Goal: Information Seeking & Learning: Learn about a topic

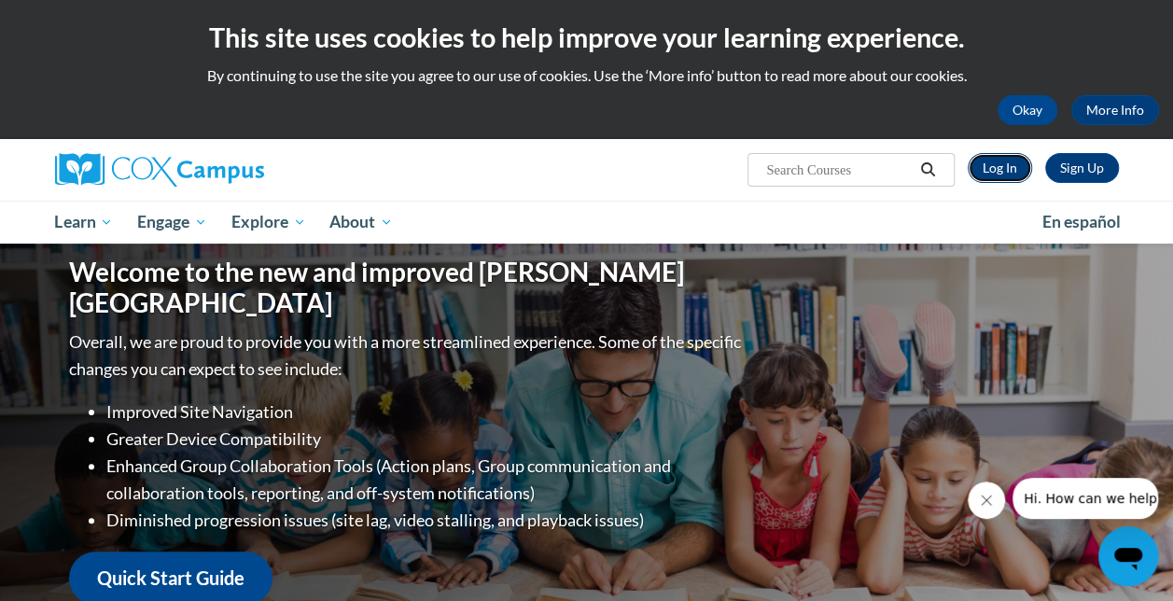
click at [1012, 165] on link "Log In" at bounding box center [1000, 168] width 64 height 30
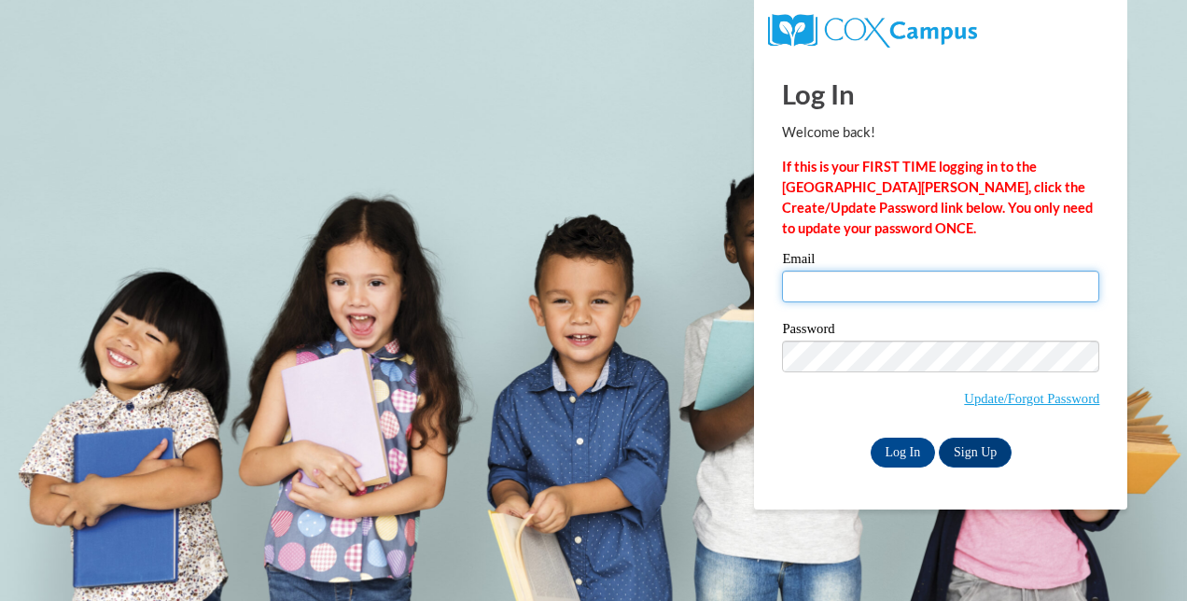
click at [886, 295] on input "Email" at bounding box center [940, 287] width 317 height 32
type input "habdullah@atlantaspeechschool.org"
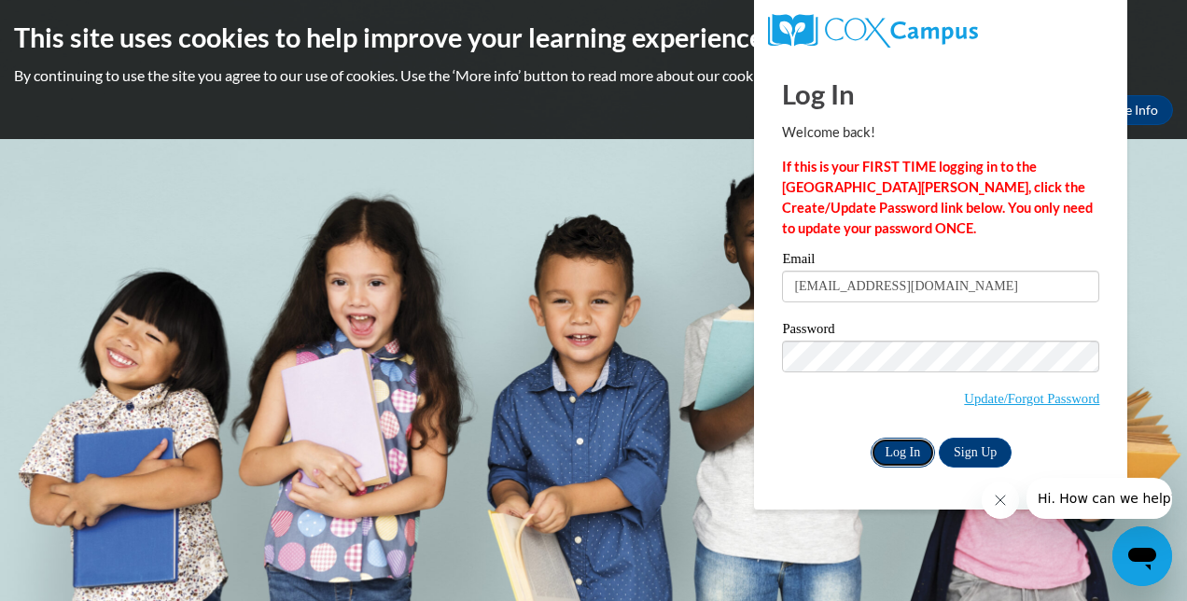
click at [902, 442] on input "Log In" at bounding box center [903, 453] width 65 height 30
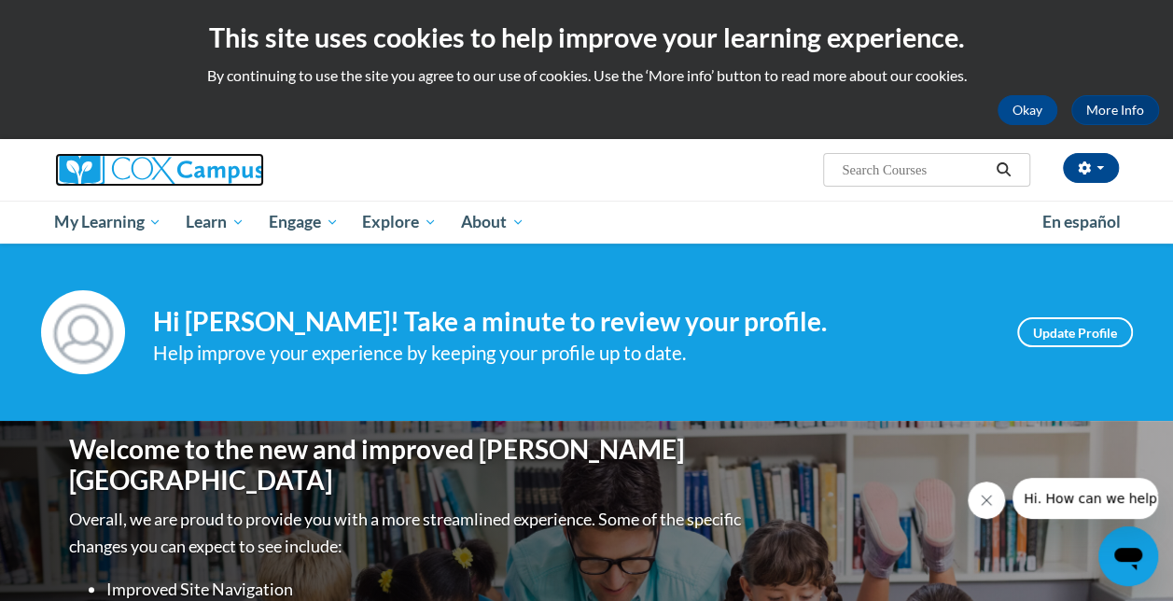
click at [203, 170] on img at bounding box center [159, 170] width 209 height 34
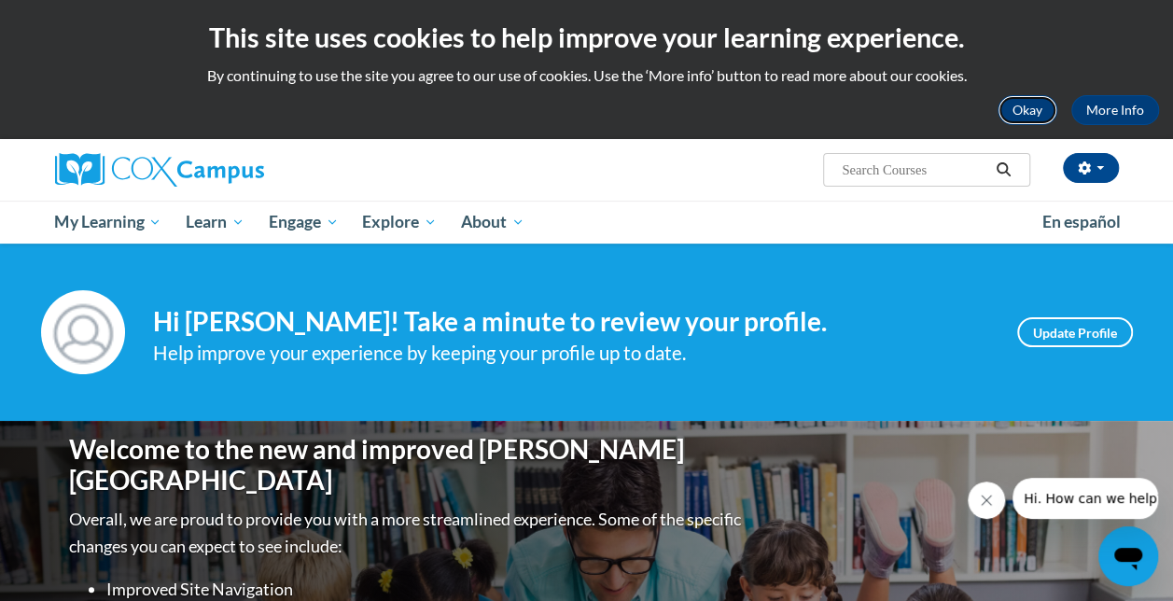
click at [1019, 116] on button "Okay" at bounding box center [1028, 110] width 60 height 30
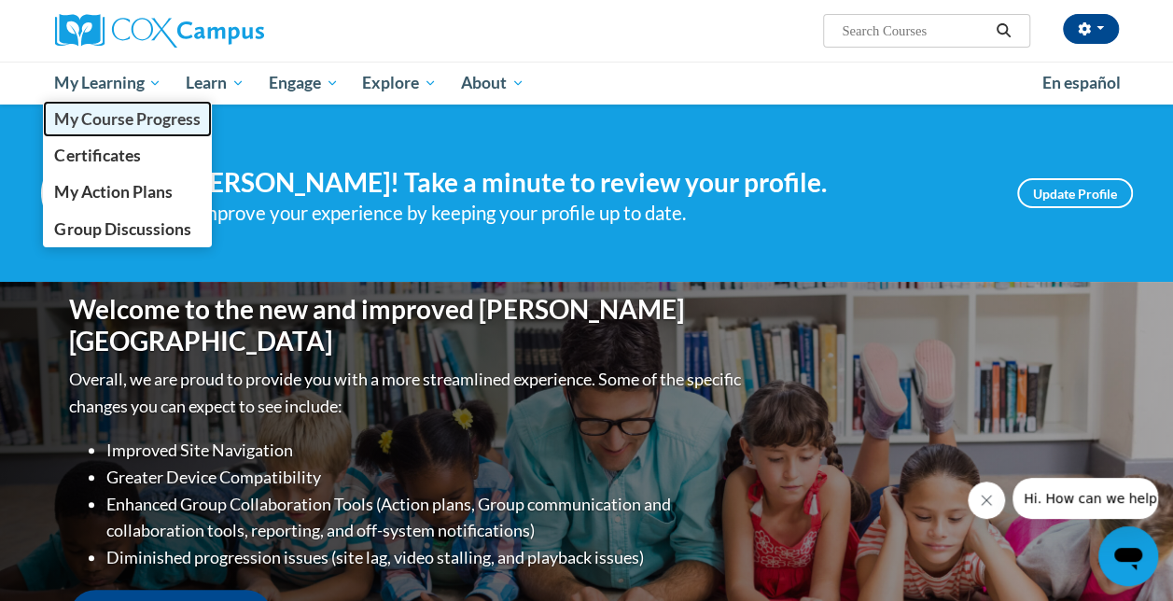
click at [147, 133] on link "My Course Progress" at bounding box center [128, 119] width 170 height 36
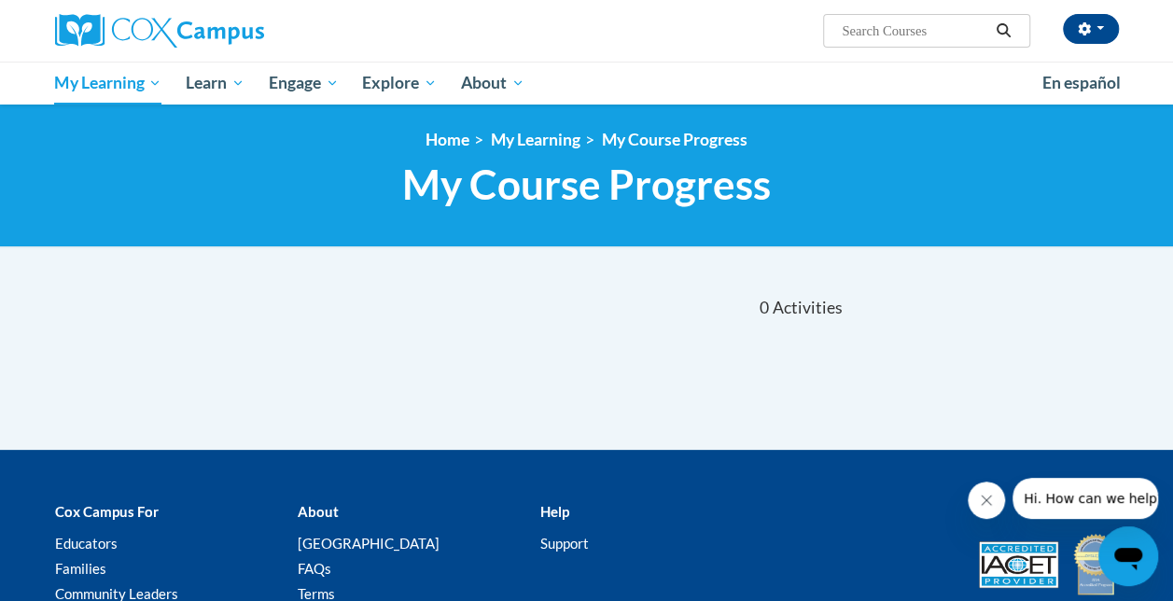
scroll to position [2, 0]
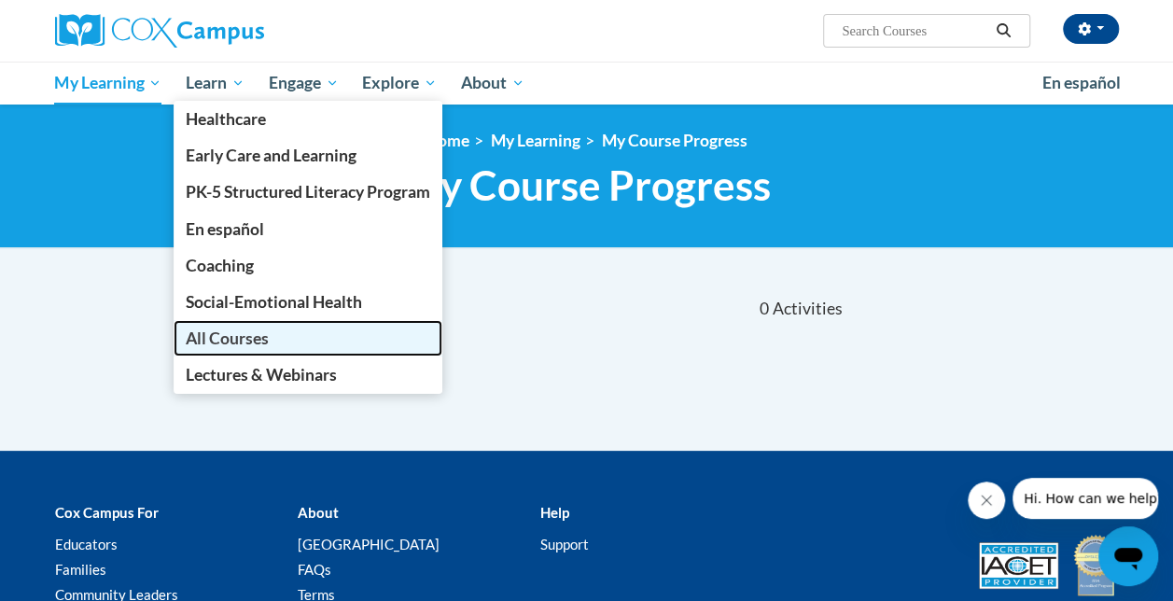
click at [244, 342] on span "All Courses" at bounding box center [227, 338] width 83 height 20
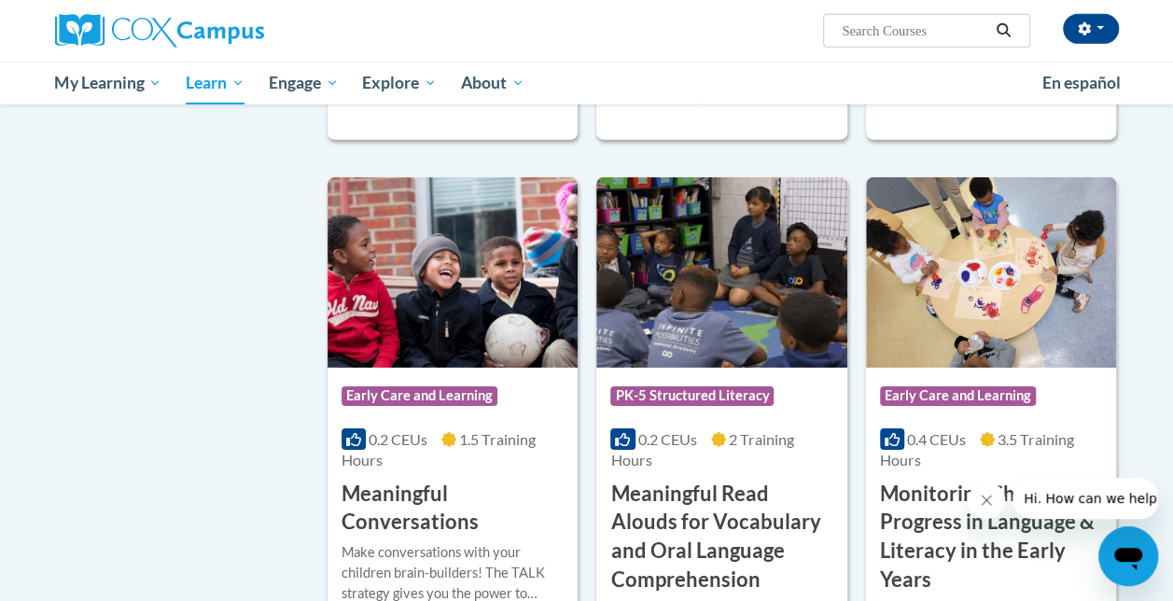
scroll to position [2837, 0]
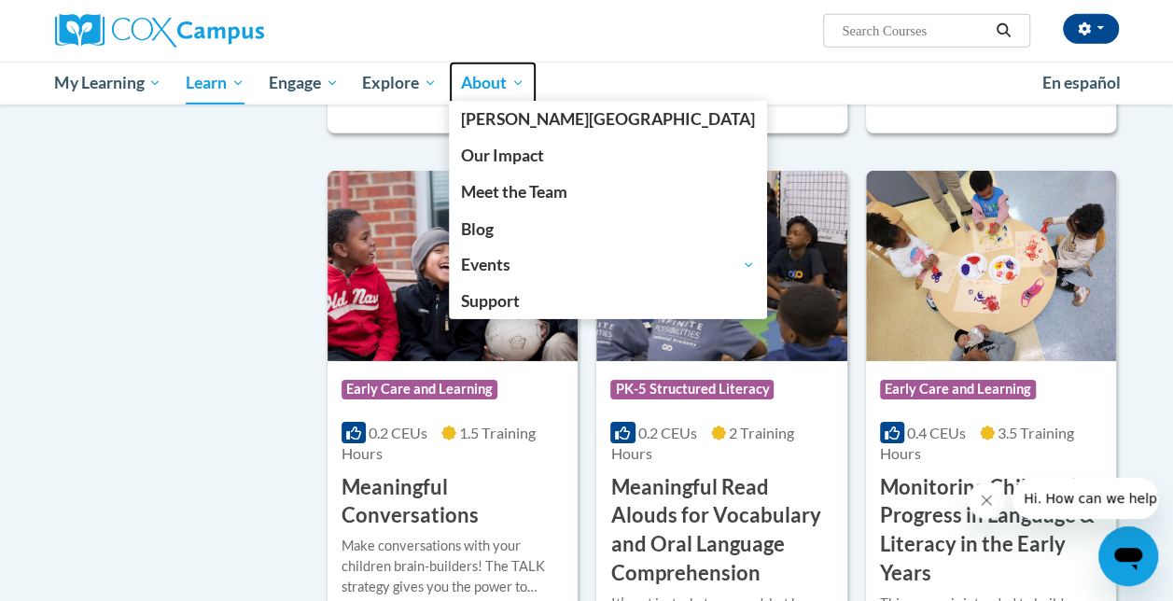
click at [521, 100] on link "About" at bounding box center [493, 83] width 88 height 43
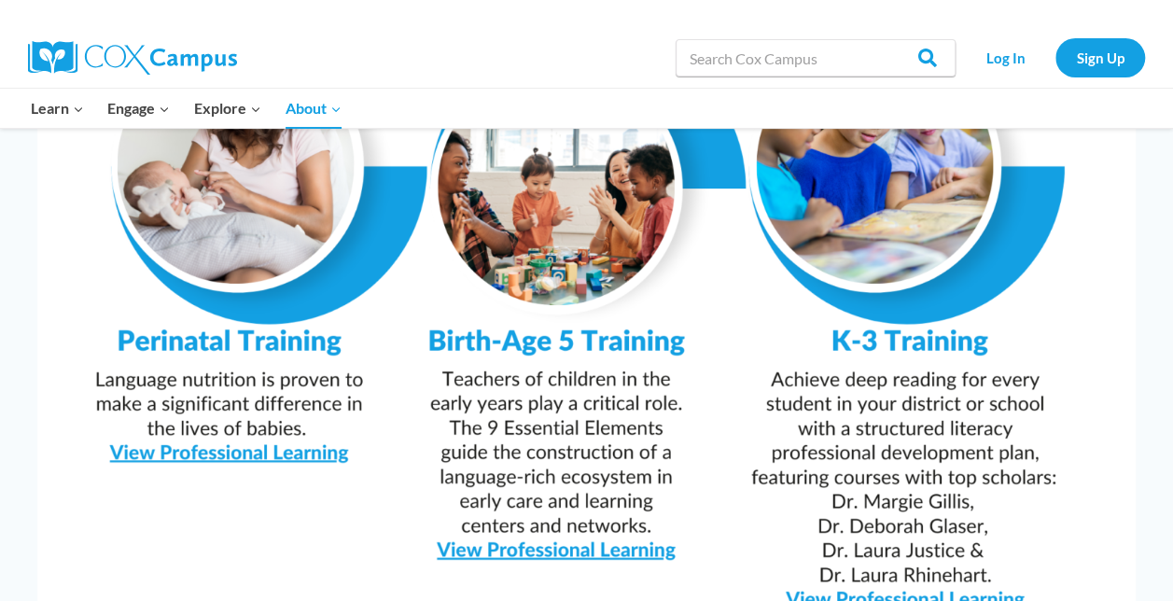
scroll to position [1878, 0]
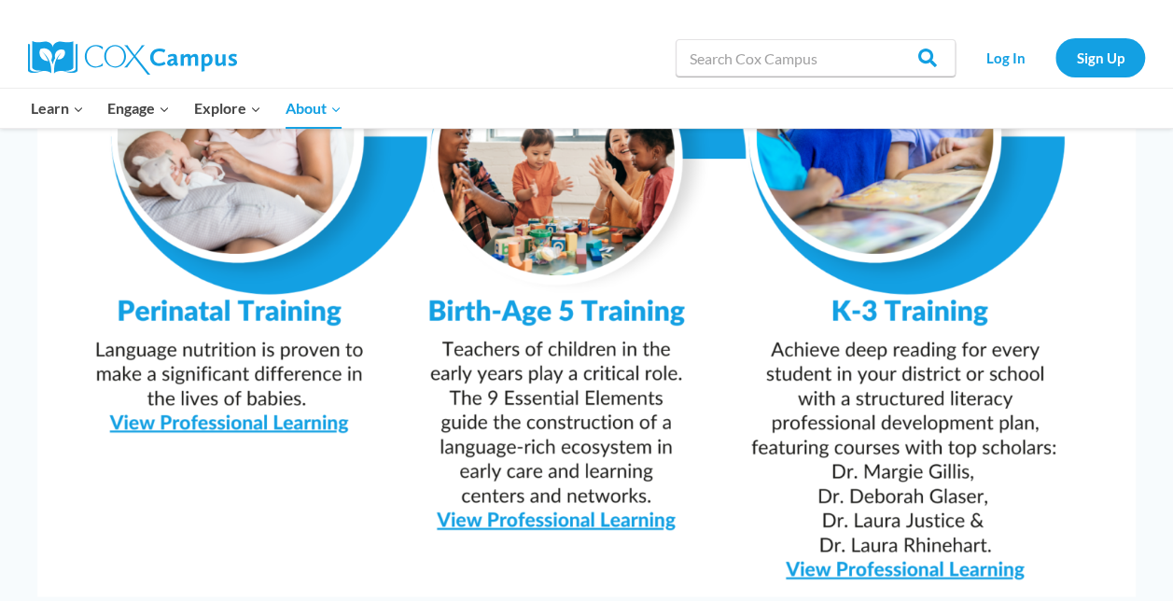
click at [170, 52] on img at bounding box center [132, 58] width 209 height 34
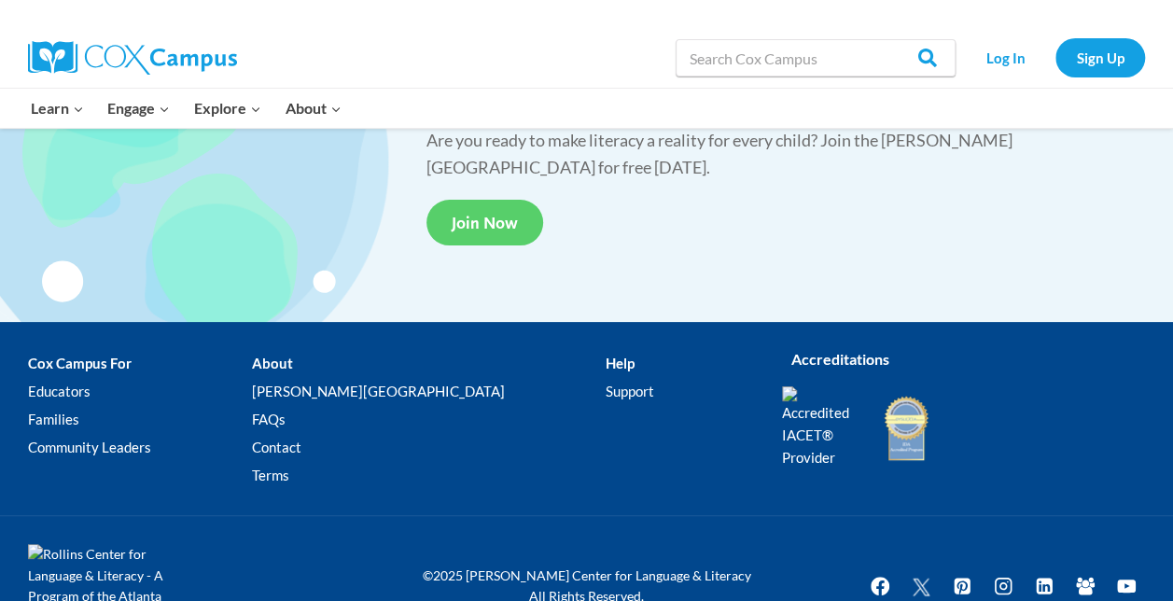
scroll to position [3624, 0]
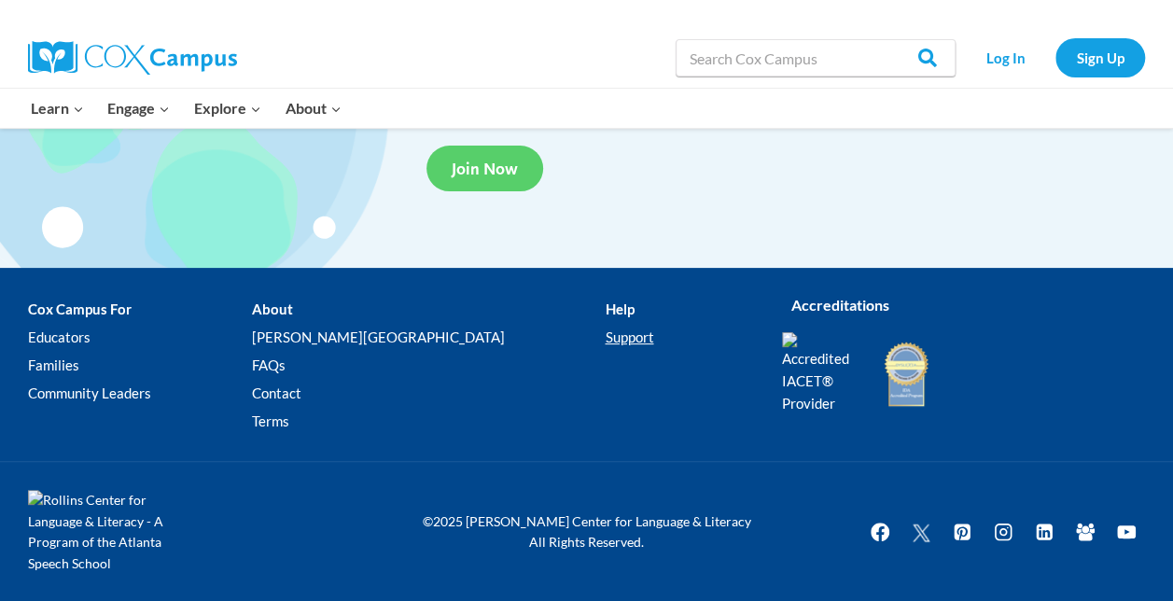
click at [605, 329] on link "Support" at bounding box center [679, 338] width 149 height 28
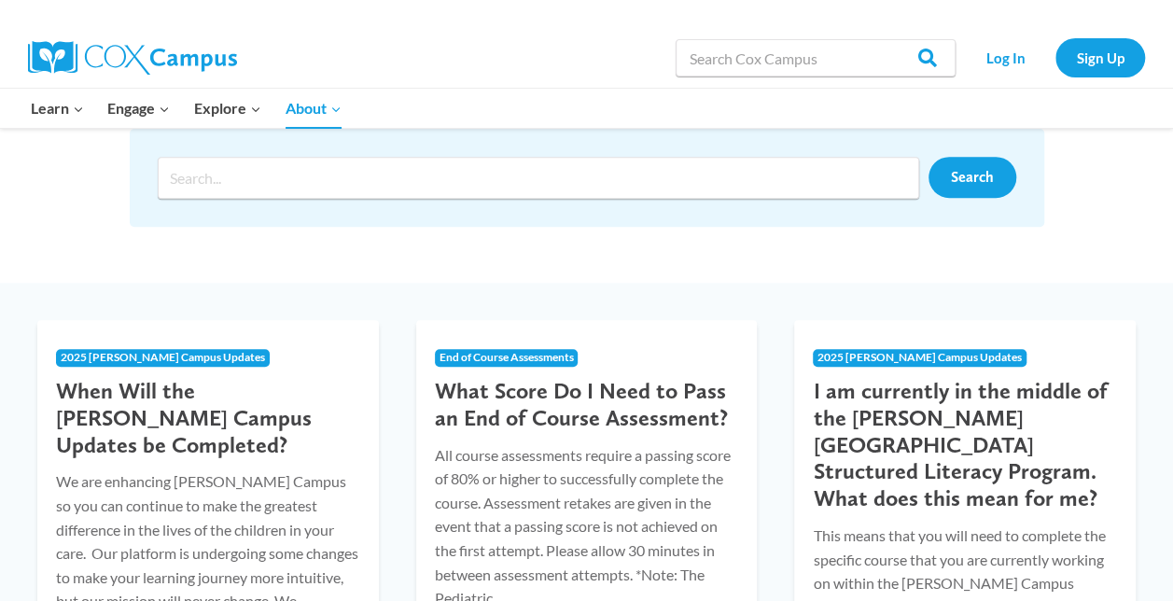
scroll to position [302, 0]
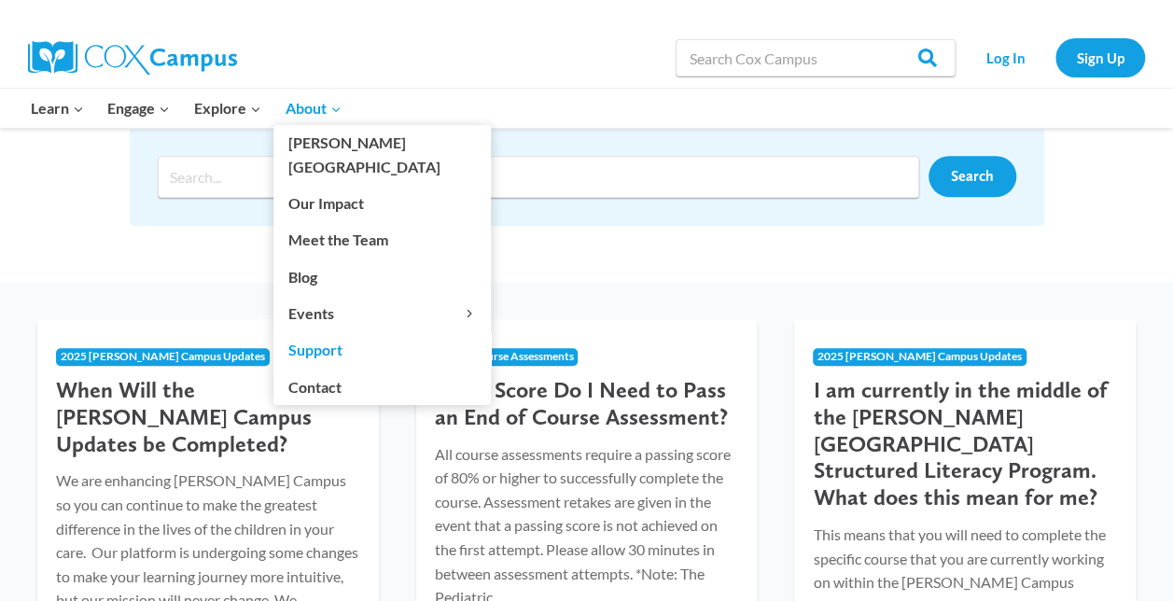
click at [326, 332] on link "Support" at bounding box center [381, 349] width 217 height 35
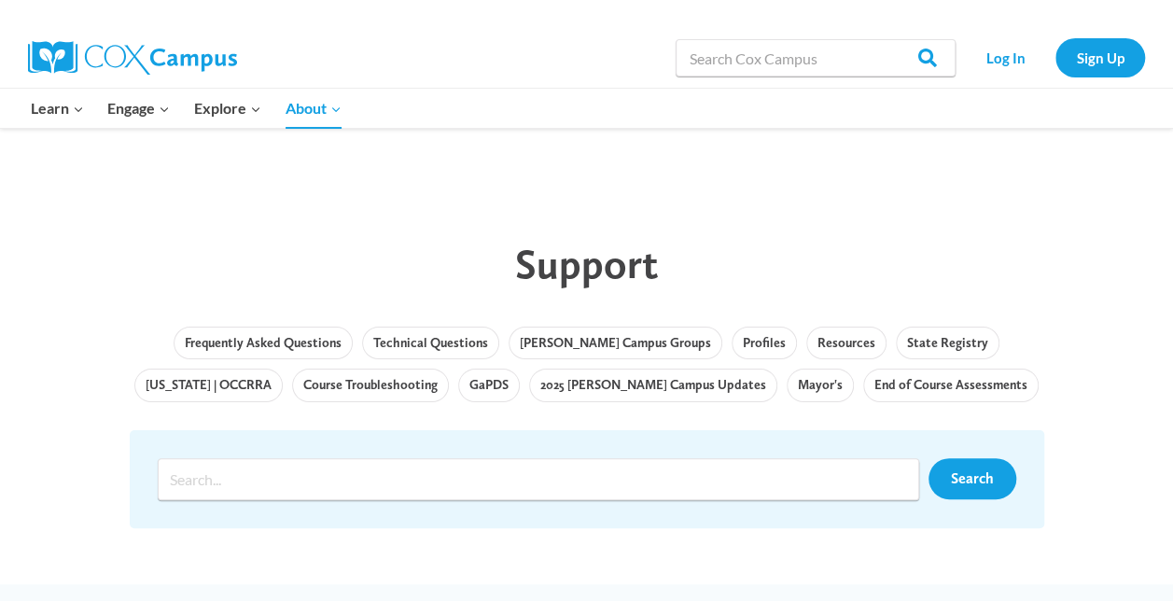
click at [186, 60] on img at bounding box center [132, 58] width 209 height 34
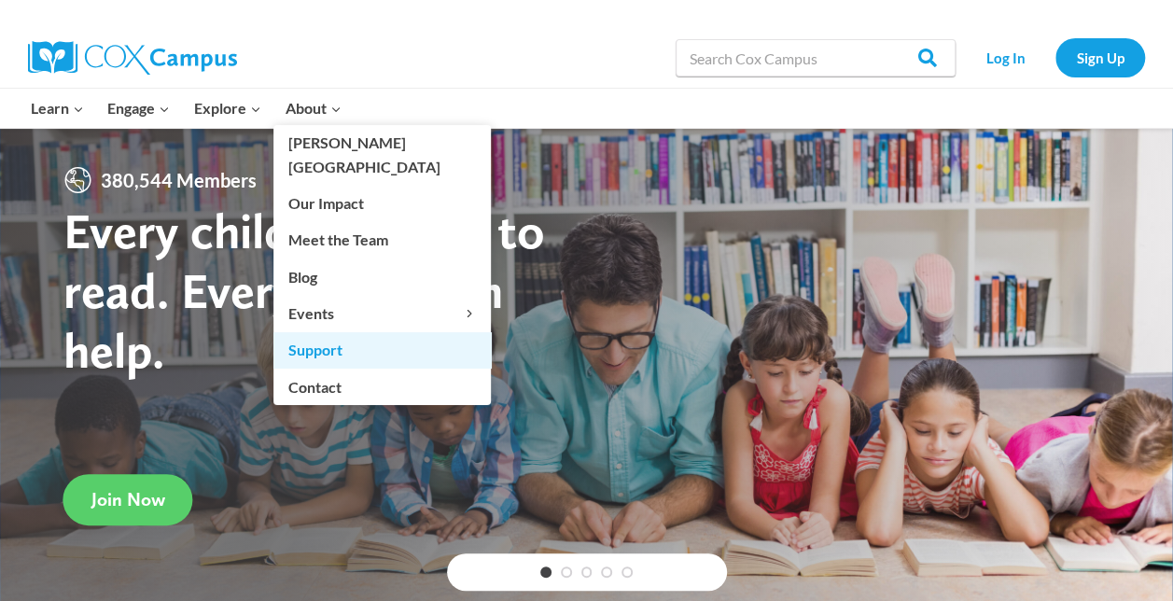
click at [334, 332] on link "Support" at bounding box center [381, 349] width 217 height 35
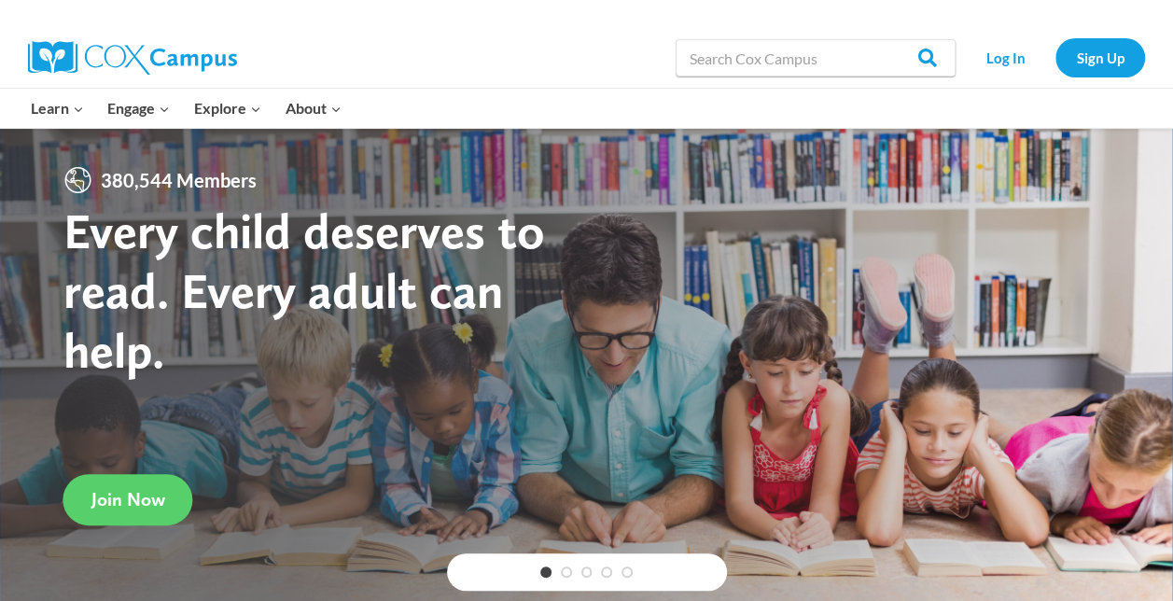
click at [198, 57] on img at bounding box center [132, 58] width 209 height 34
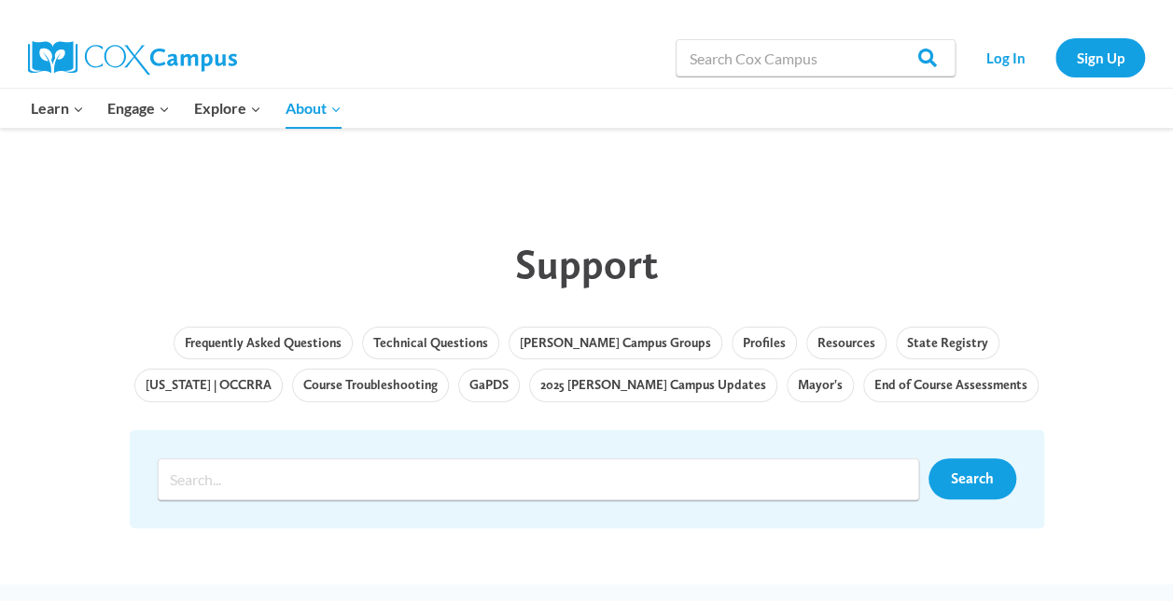
click at [186, 50] on img at bounding box center [132, 58] width 209 height 34
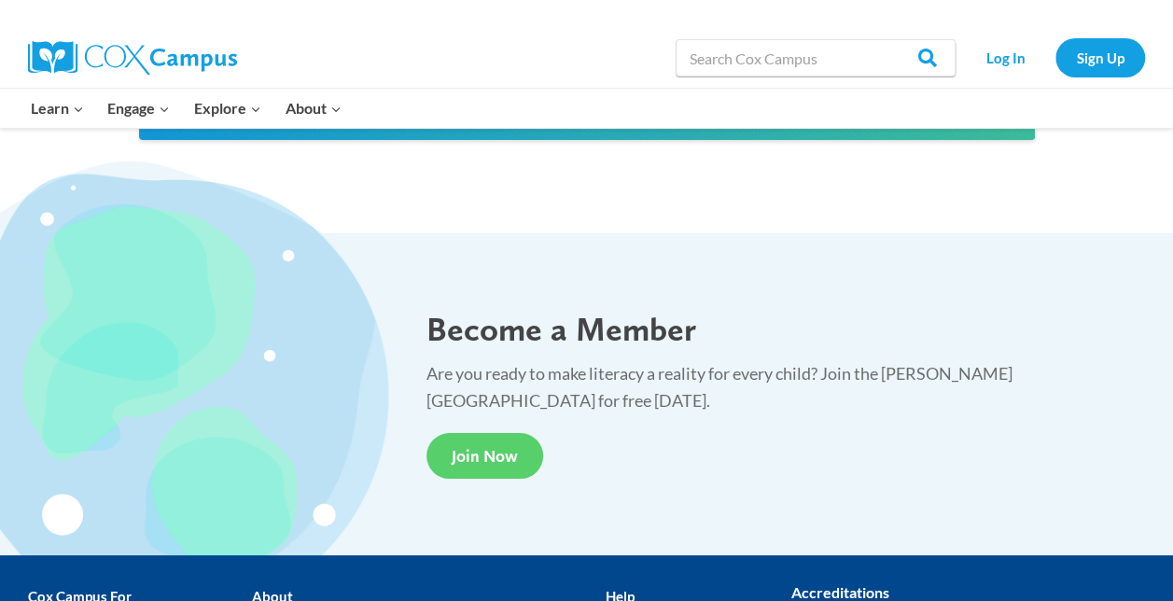
scroll to position [3624, 0]
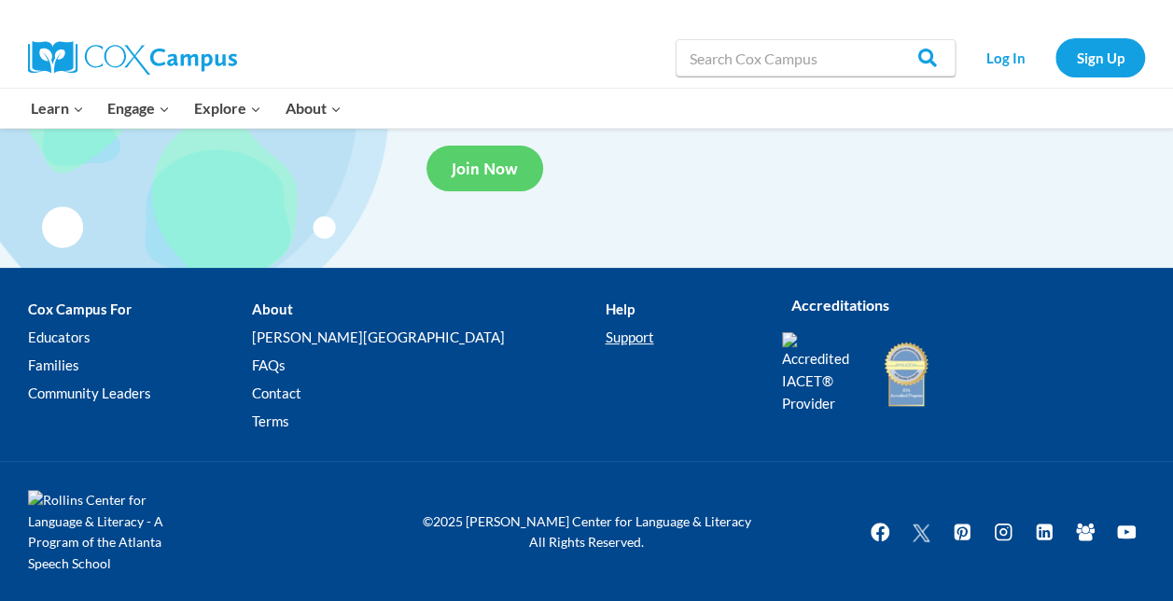
click at [605, 332] on link "Support" at bounding box center [679, 338] width 149 height 28
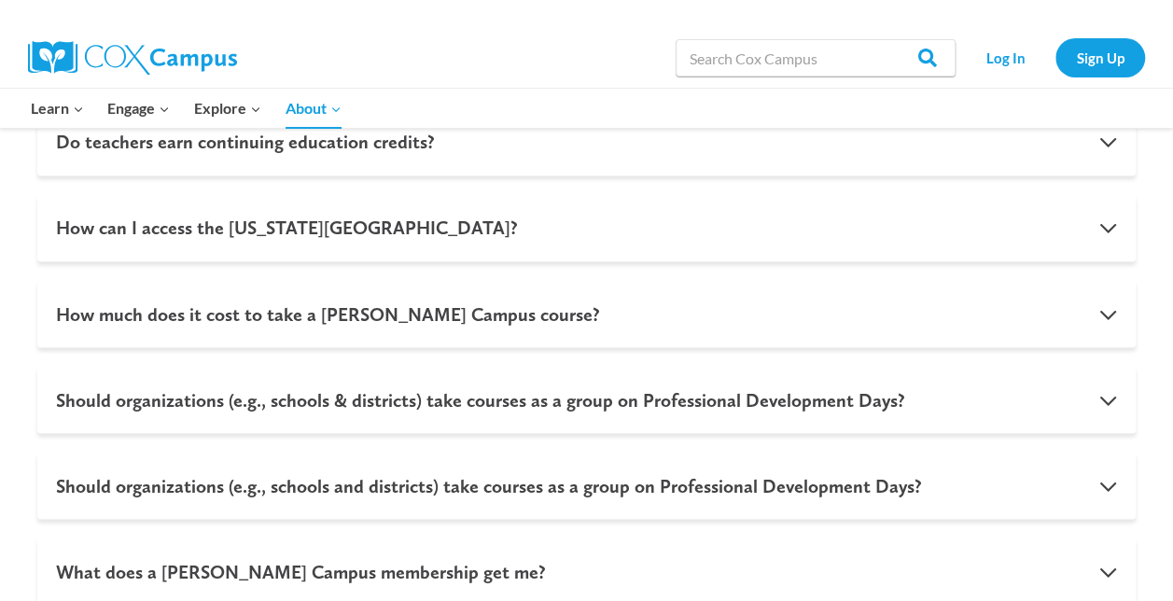
scroll to position [1497, 0]
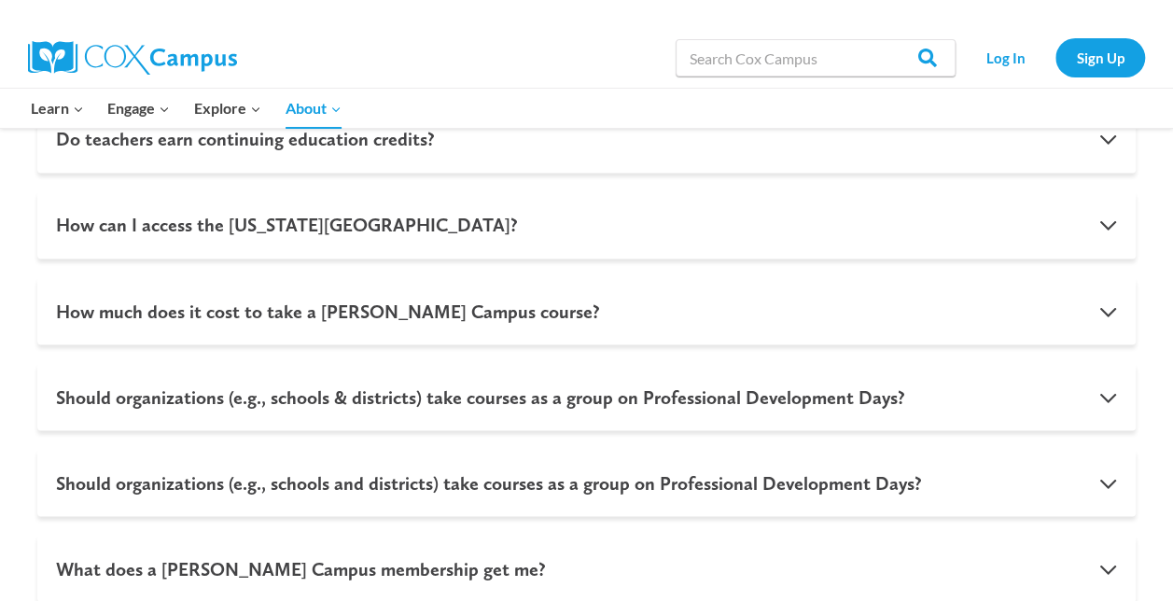
drag, startPoint x: 668, startPoint y: 254, endPoint x: 21, endPoint y: 216, distance: 648.8
click at [21, 216] on div "Are Cox Campus courses IACET accredited? Yes! Cox Campus courses are accredited…" at bounding box center [587, 295] width 1136 height 1203
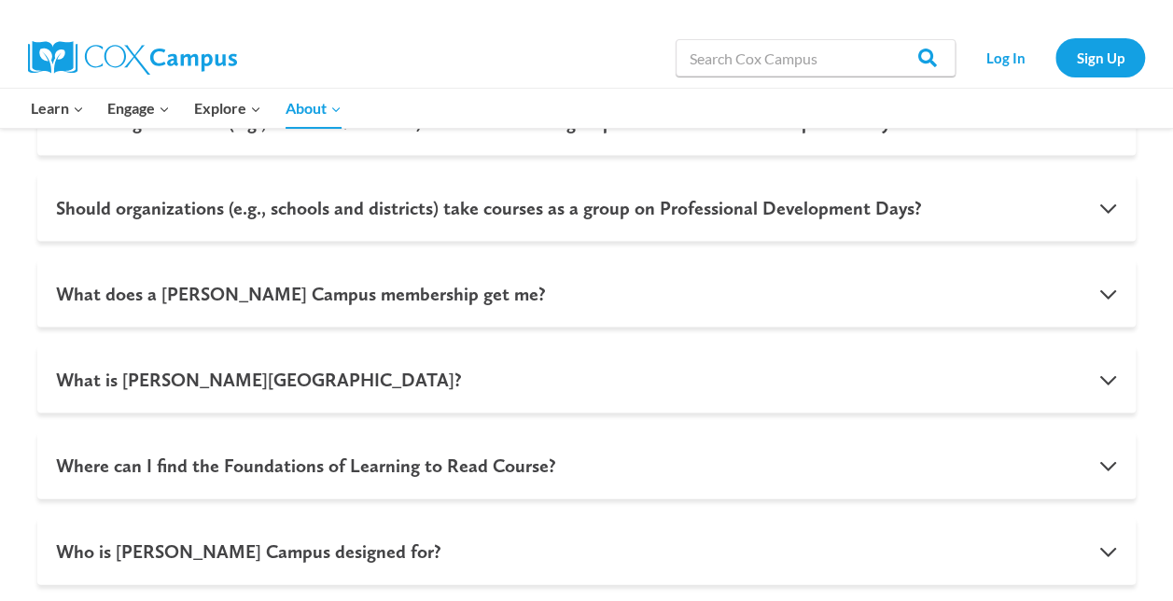
scroll to position [1779, 0]
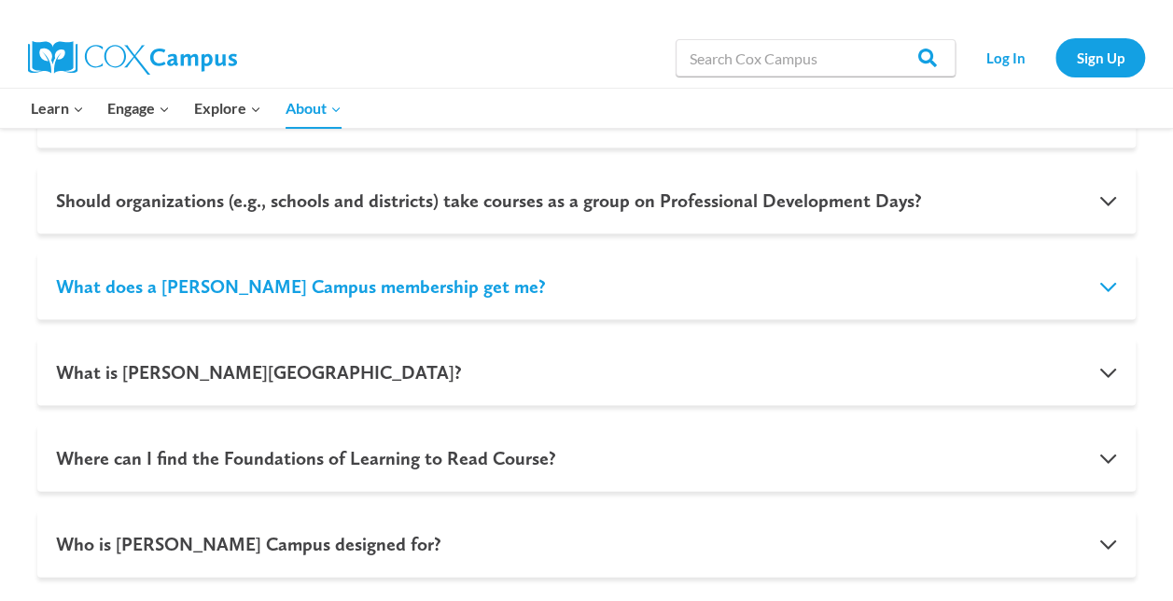
click at [1113, 278] on button "What does a Cox Campus membership get me?" at bounding box center [586, 286] width 1098 height 67
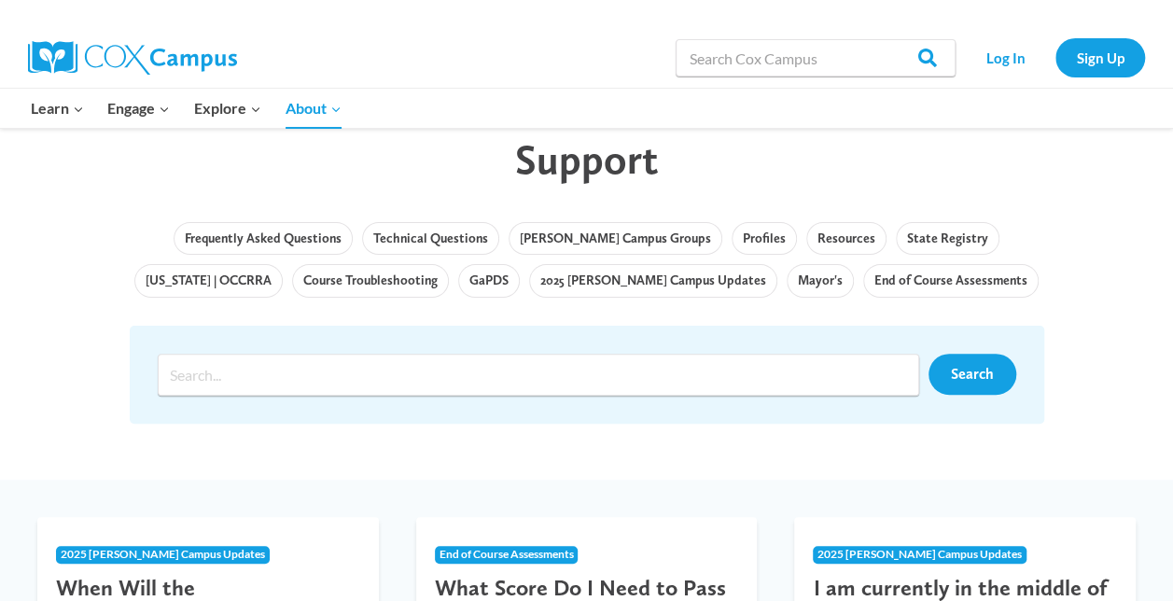
scroll to position [105, 0]
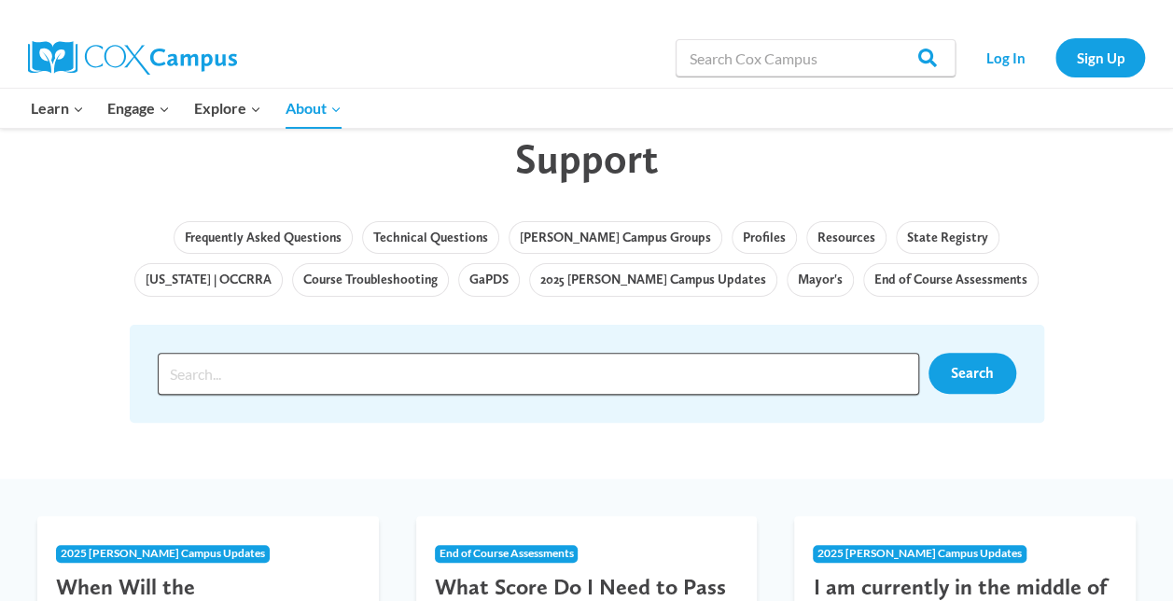
click at [750, 370] on input "Search input" at bounding box center [538, 374] width 761 height 42
type input "early education"
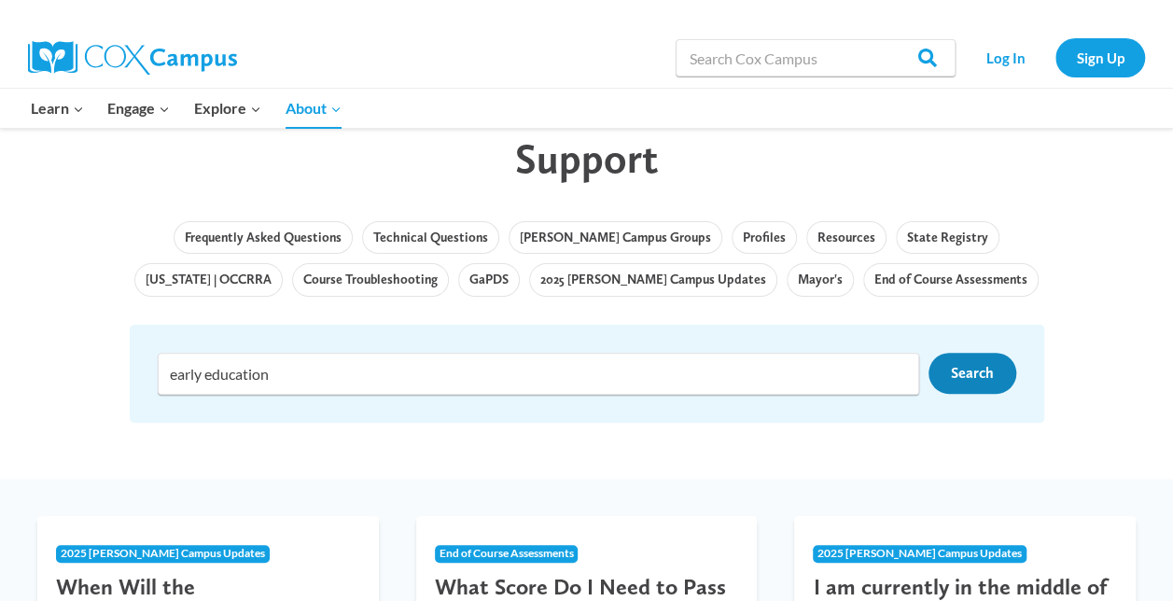
click at [979, 375] on span "Search" at bounding box center [972, 373] width 43 height 18
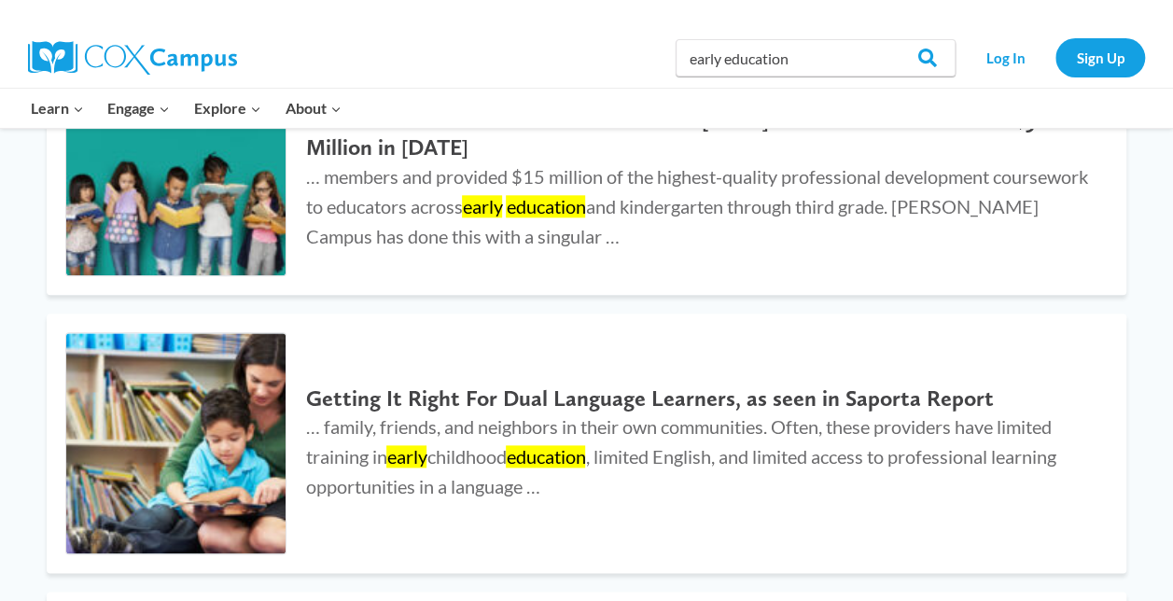
scroll to position [1008, 0]
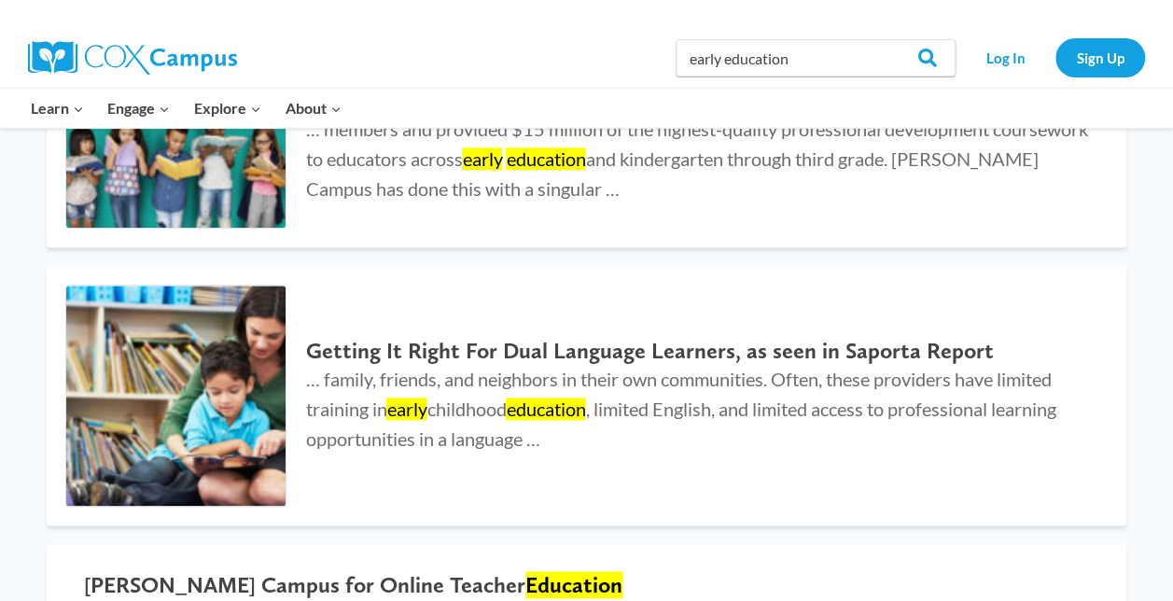
click at [205, 54] on img at bounding box center [132, 58] width 209 height 34
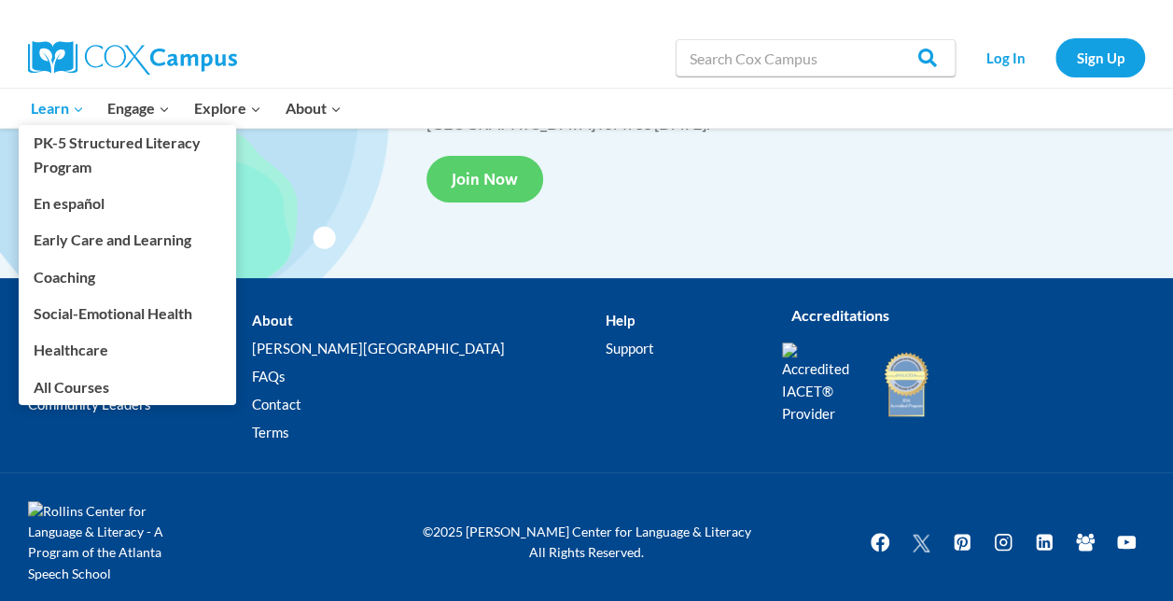
scroll to position [3608, 0]
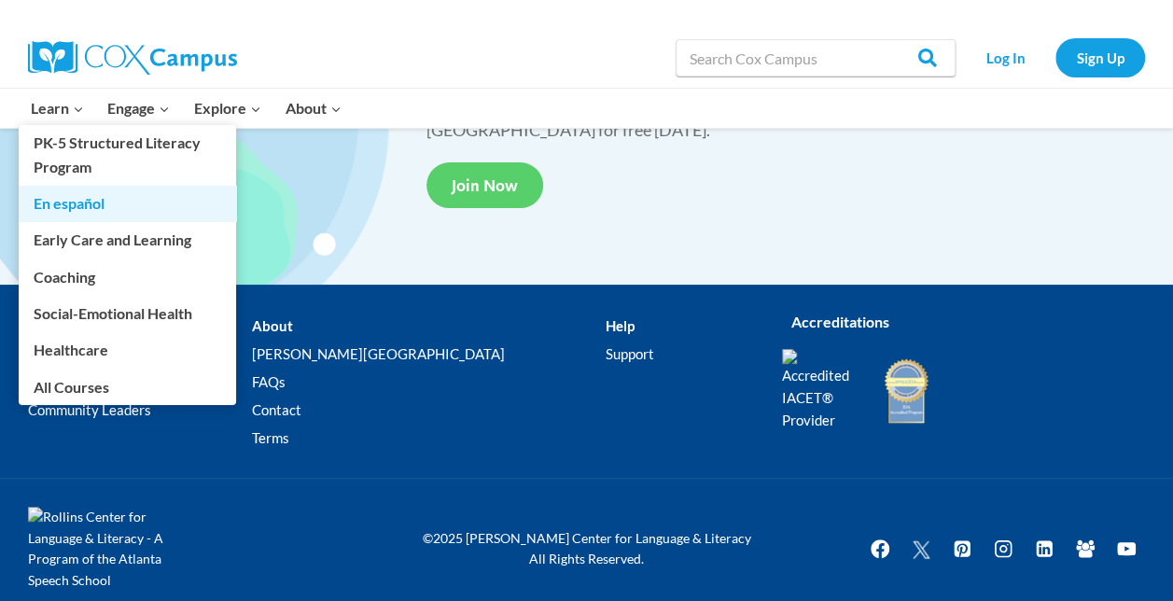
click at [97, 212] on link "En español" at bounding box center [127, 203] width 217 height 35
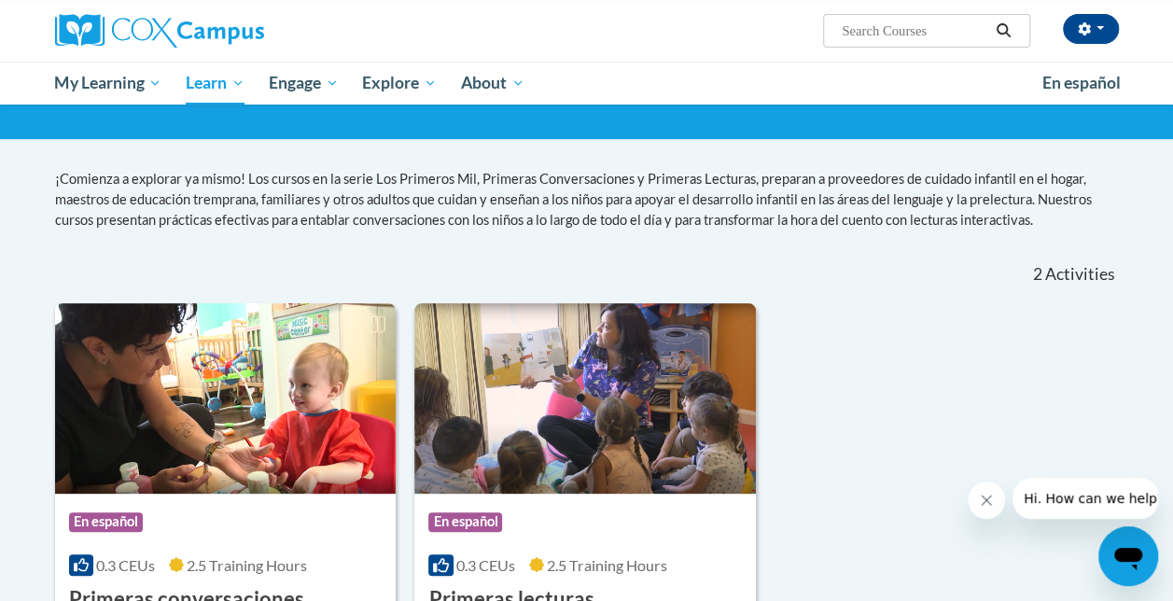
scroll to position [144, 0]
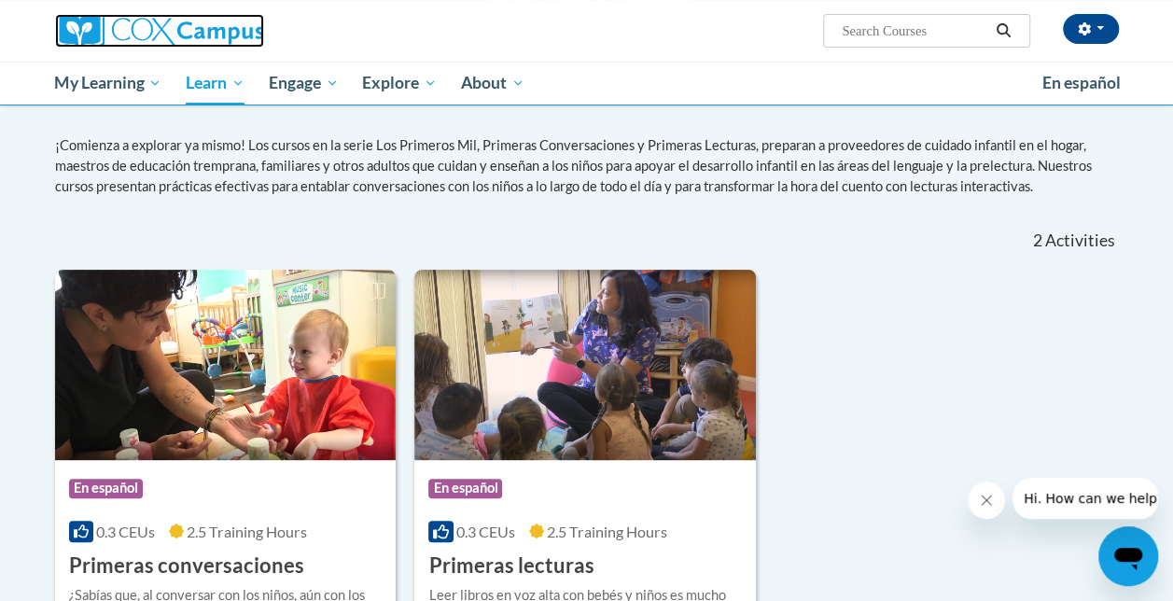
click at [134, 14] on img at bounding box center [159, 31] width 209 height 34
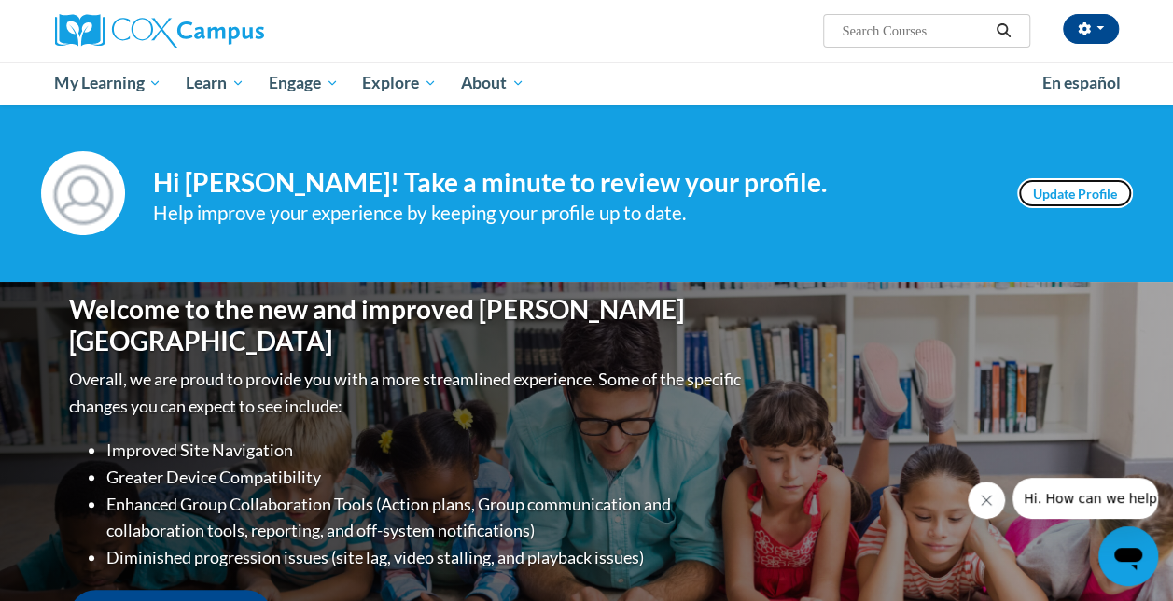
click at [1045, 196] on link "Update Profile" at bounding box center [1075, 193] width 116 height 30
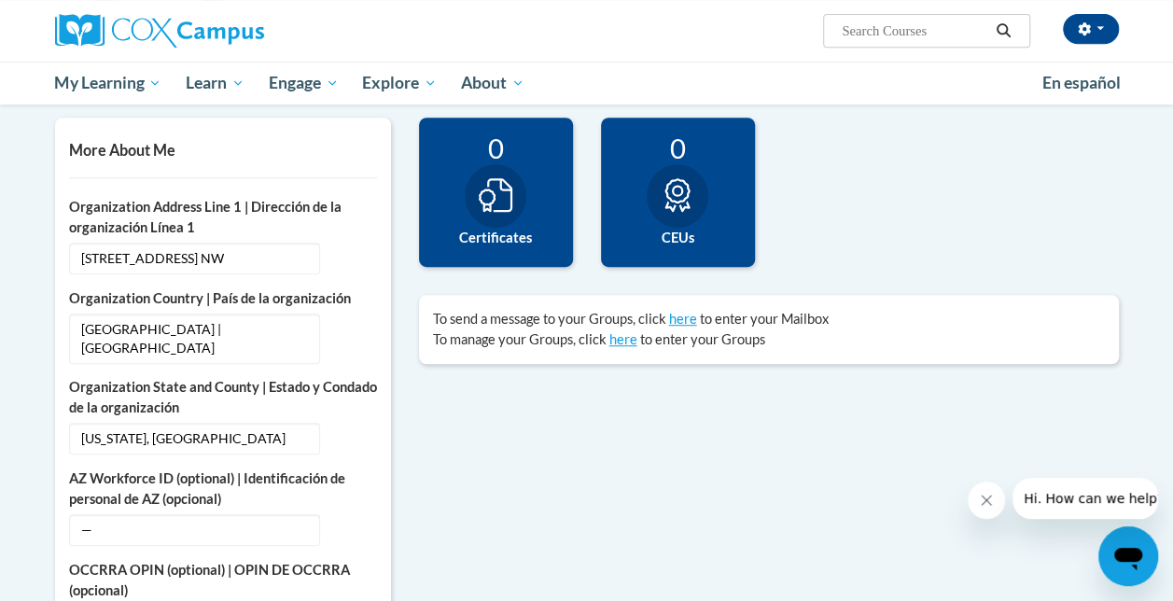
scroll to position [424, 0]
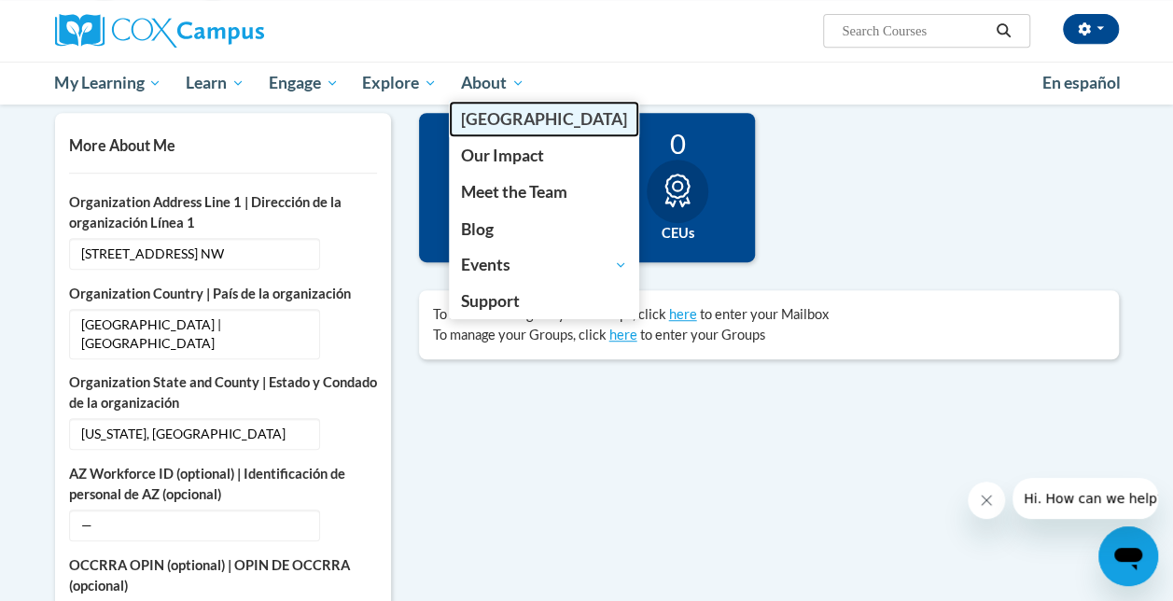
click at [511, 121] on span "[GEOGRAPHIC_DATA]" at bounding box center [544, 119] width 166 height 20
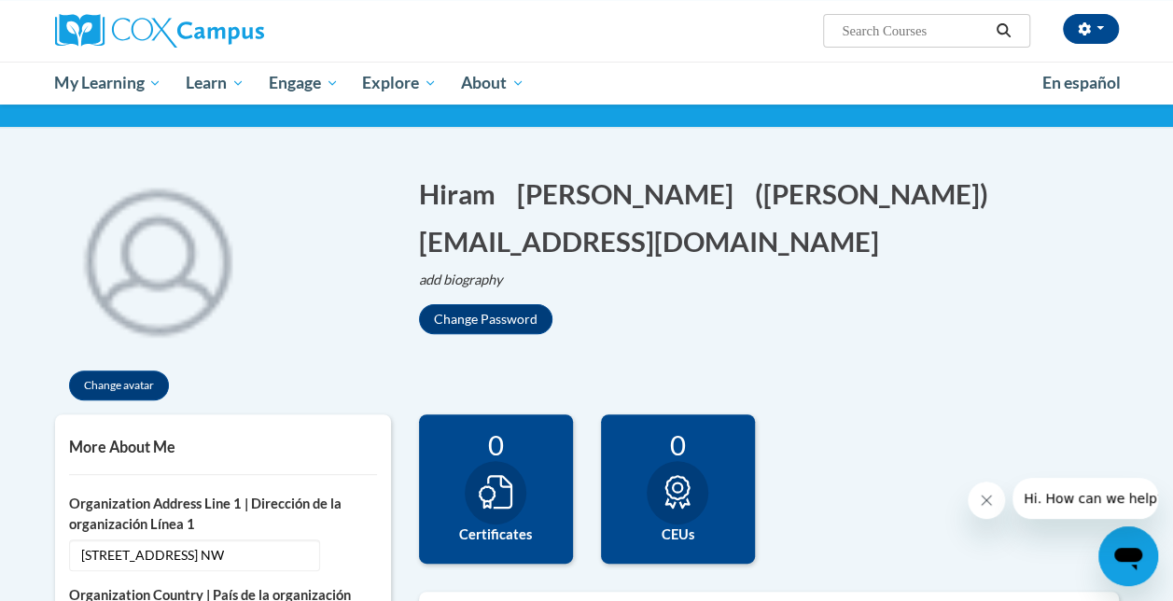
scroll to position [120, 0]
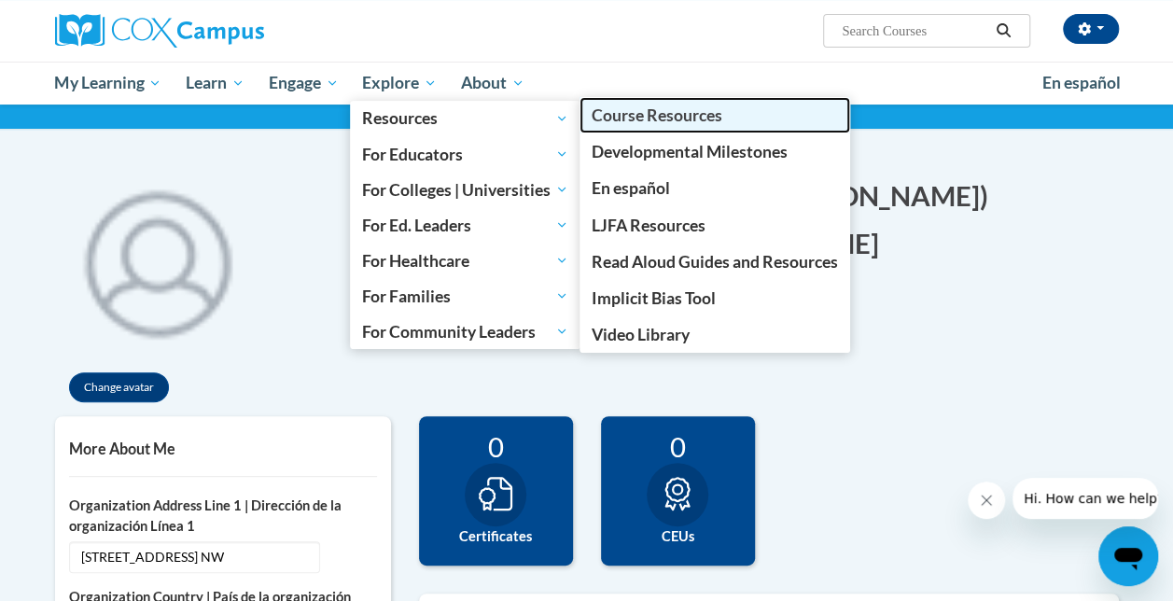
click at [613, 119] on span "Course Resources" at bounding box center [657, 115] width 131 height 20
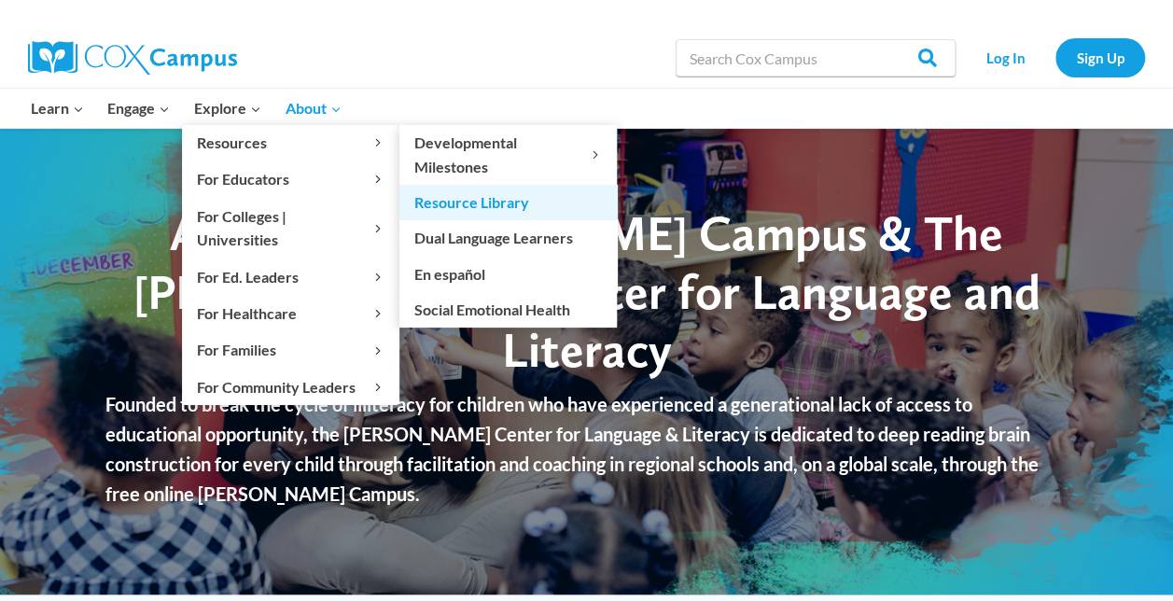
click at [485, 207] on link "Resource Library" at bounding box center [507, 202] width 217 height 35
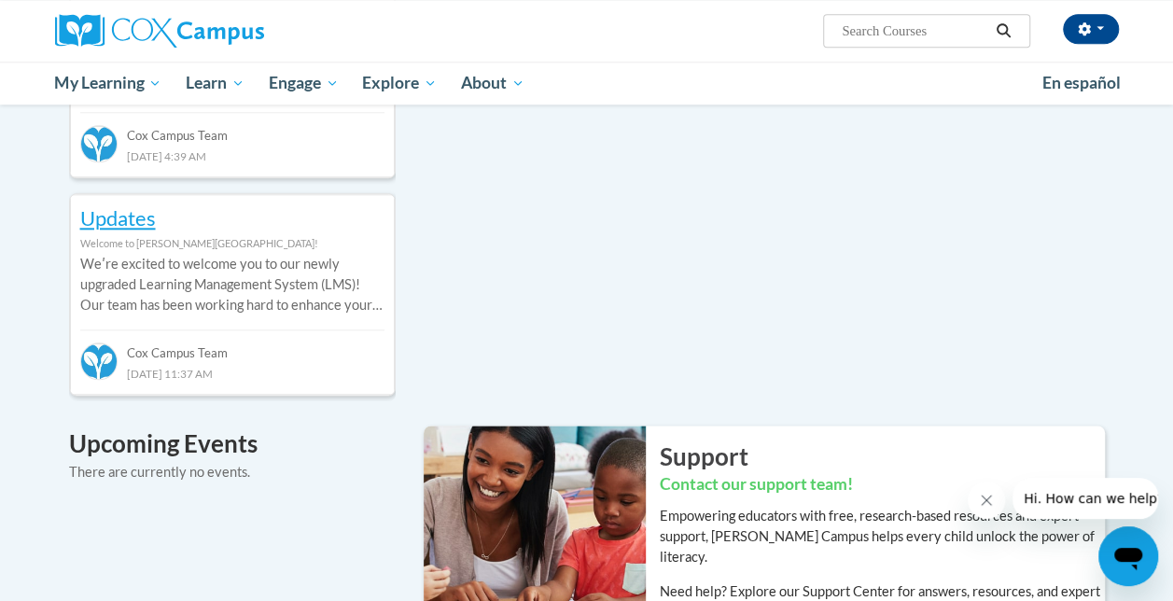
scroll to position [936, 0]
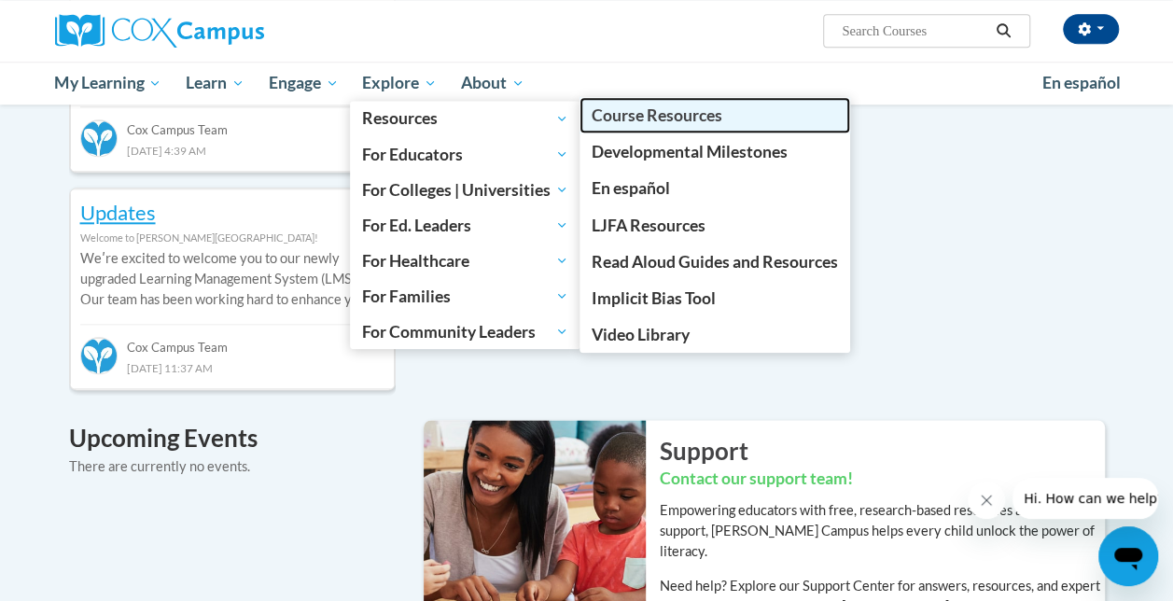
click at [622, 119] on span "Course Resources" at bounding box center [657, 115] width 131 height 20
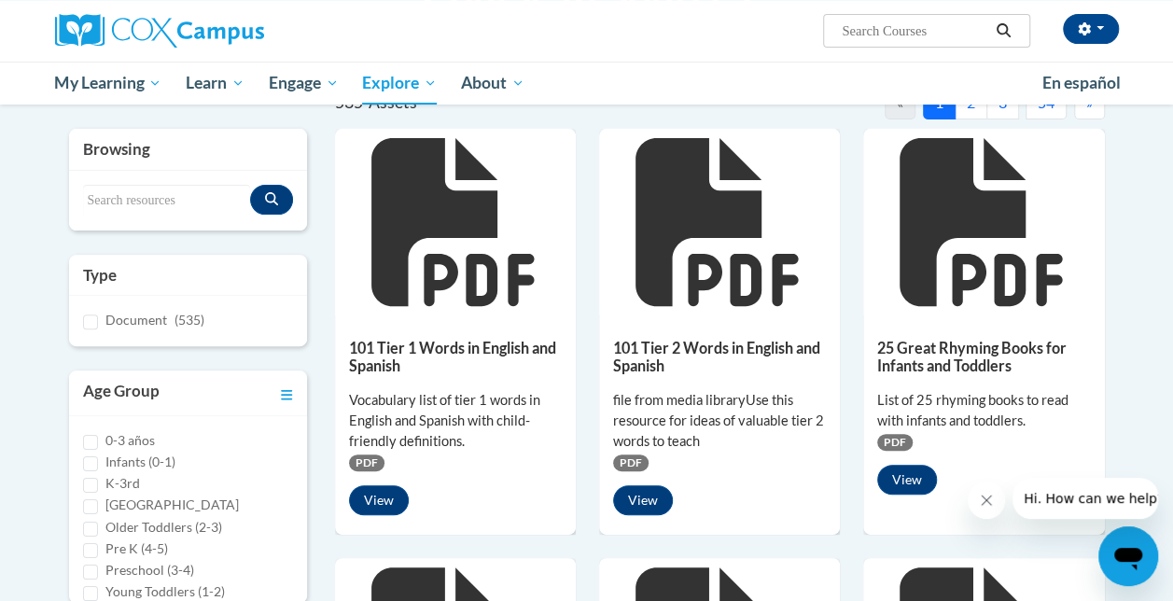
scroll to position [196, 0]
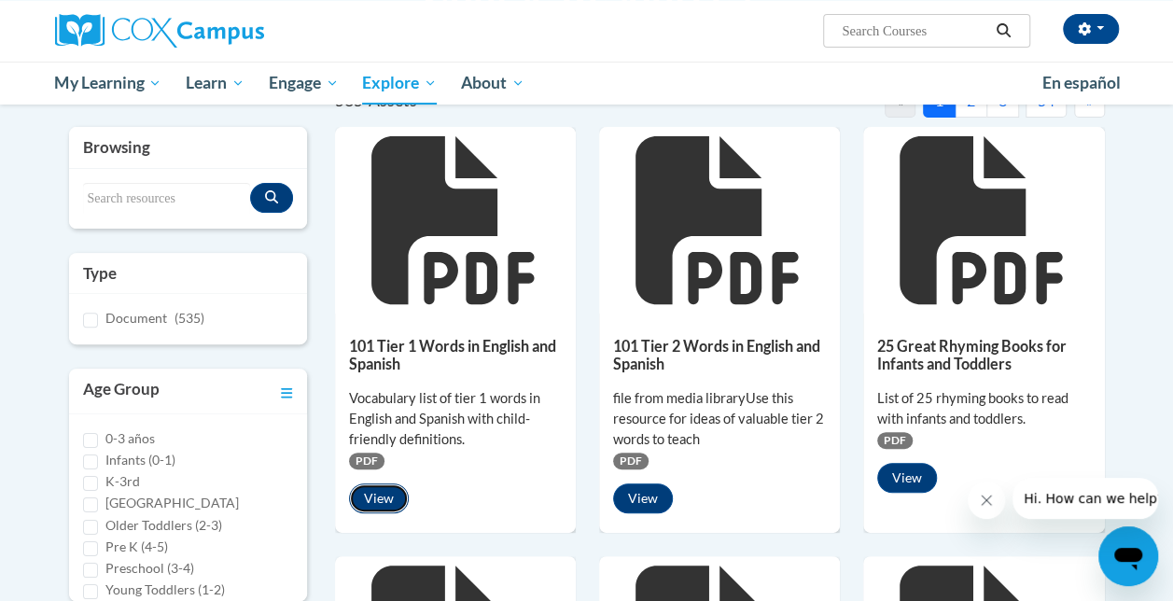
click at [374, 500] on button "View" at bounding box center [379, 498] width 60 height 30
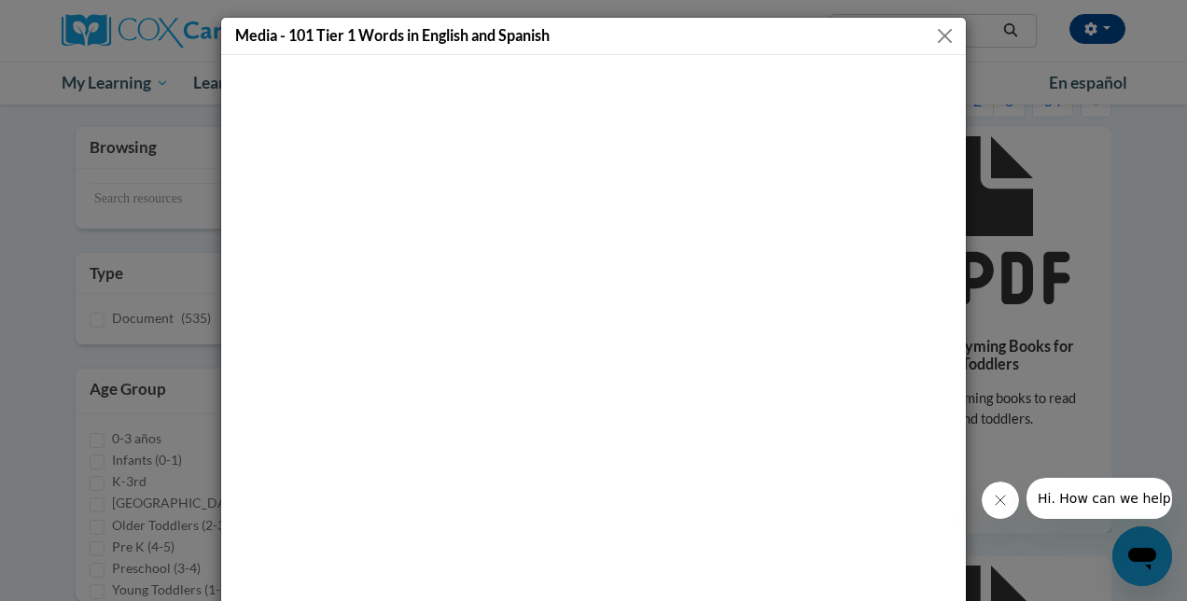
click at [934, 28] on button "Close" at bounding box center [944, 35] width 23 height 23
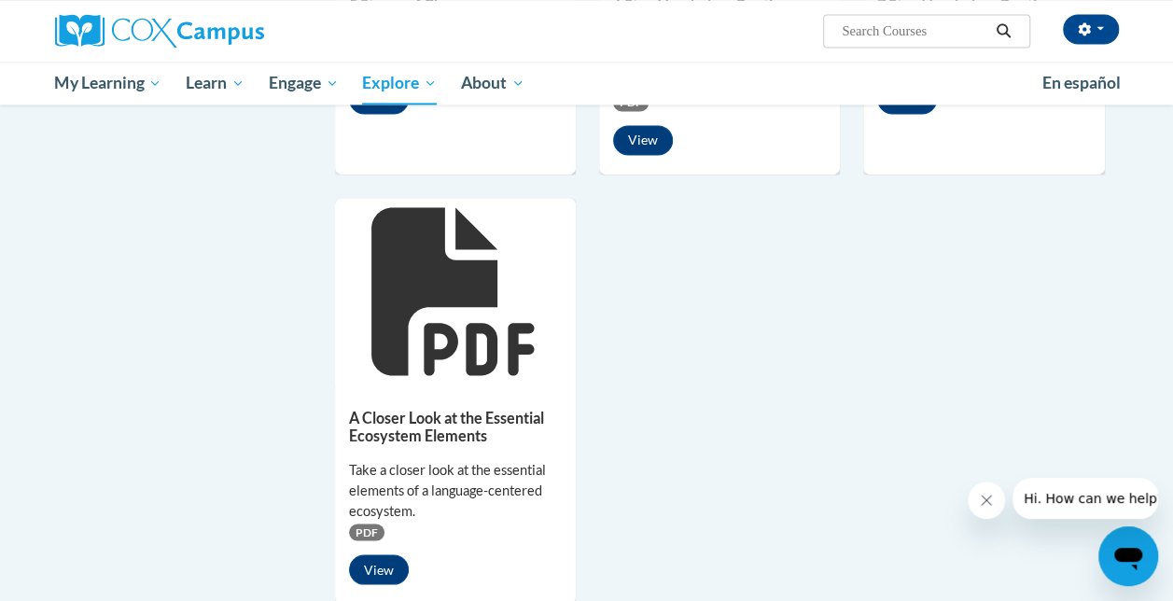
scroll to position [1397, 0]
click at [981, 493] on icon "Close message from company" at bounding box center [986, 500] width 15 height 15
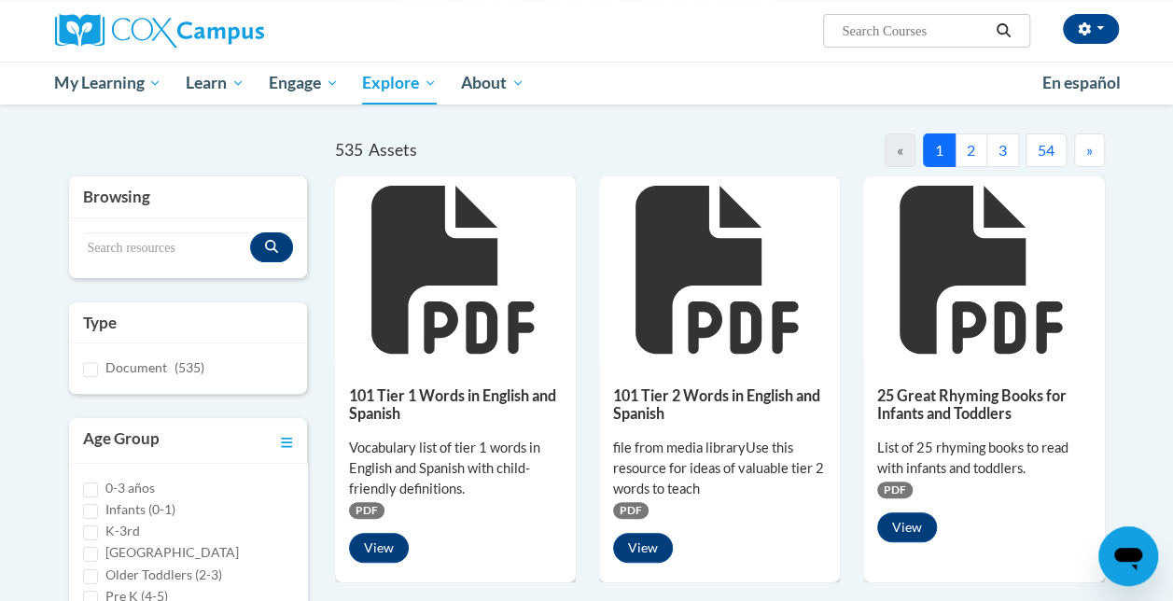
scroll to position [121, 0]
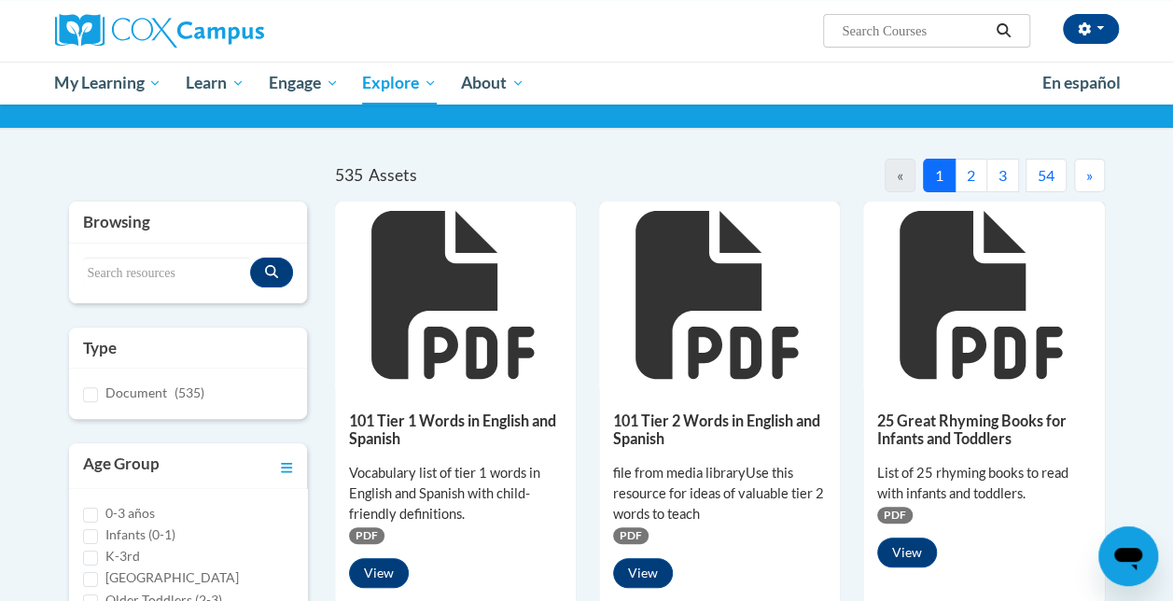
click at [1013, 175] on button "3" at bounding box center [1002, 176] width 33 height 34
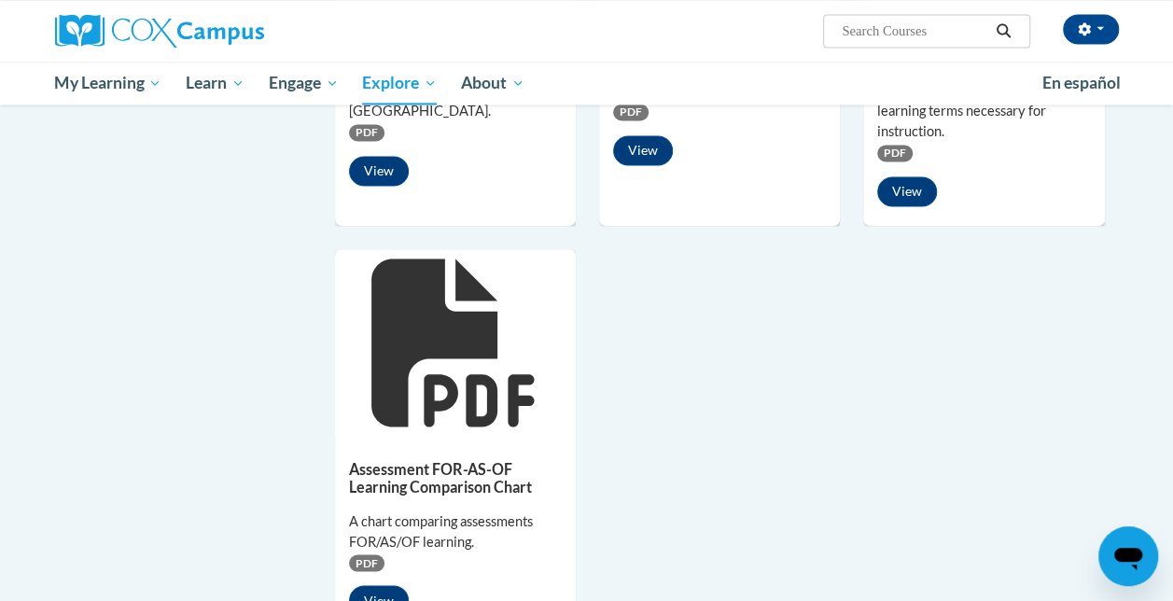
scroll to position [1423, 0]
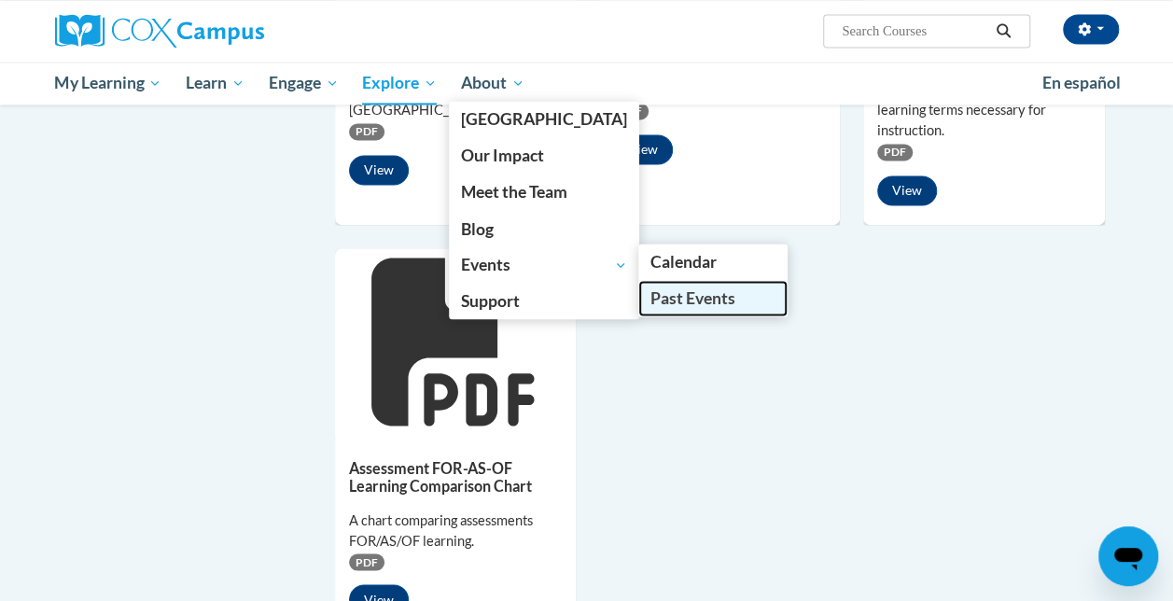
click at [651, 294] on span "Past Events" at bounding box center [691, 298] width 85 height 20
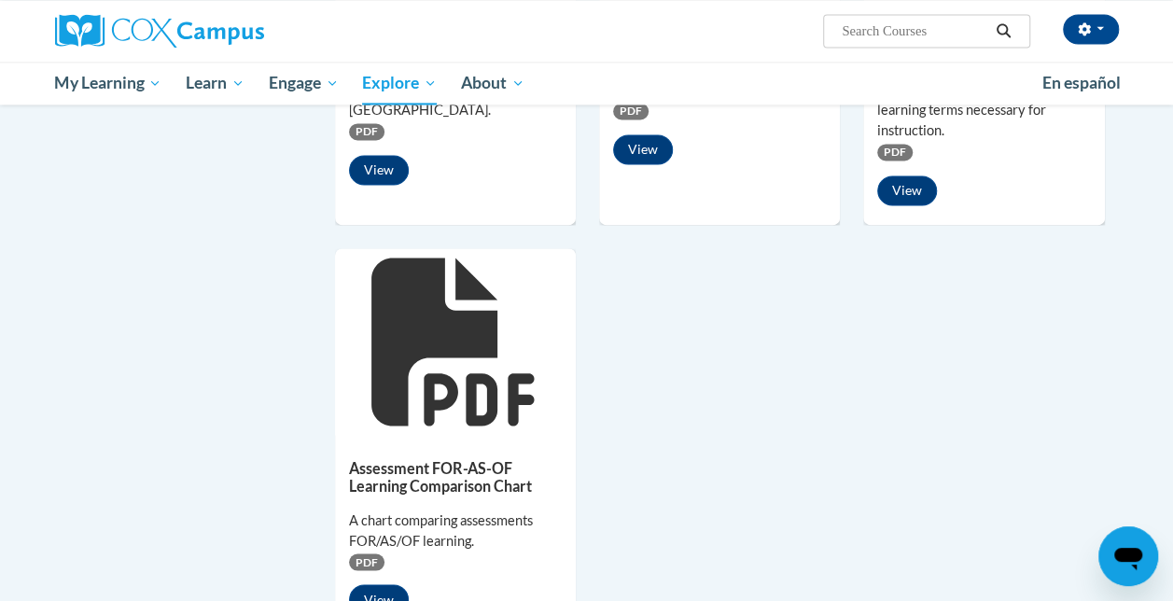
click at [1121, 555] on icon "Open messaging window" at bounding box center [1128, 559] width 28 height 22
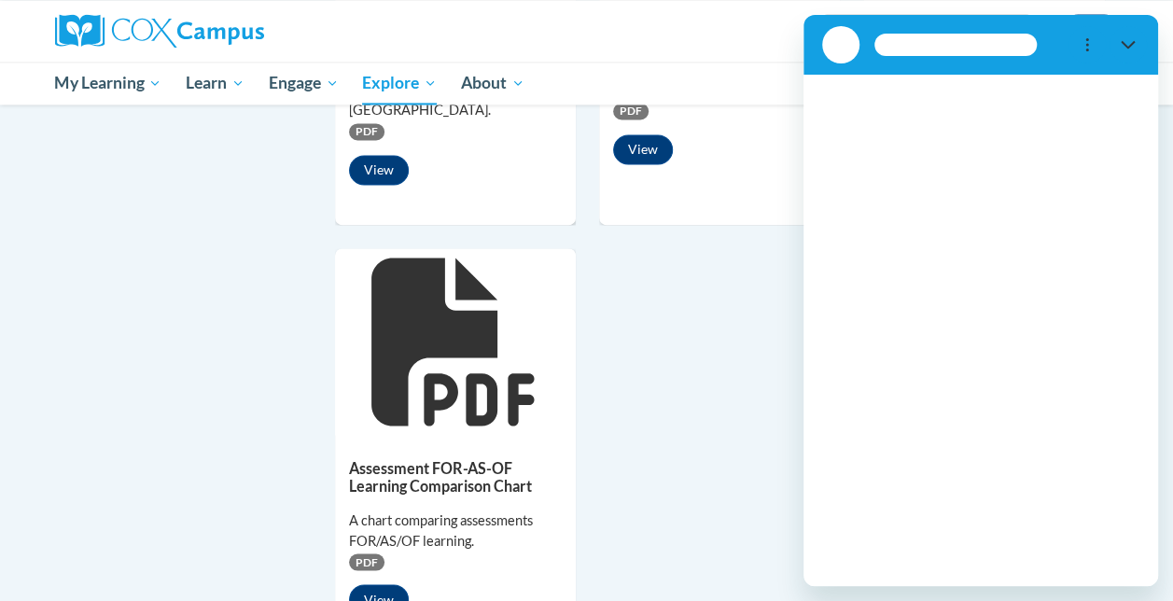
scroll to position [0, 0]
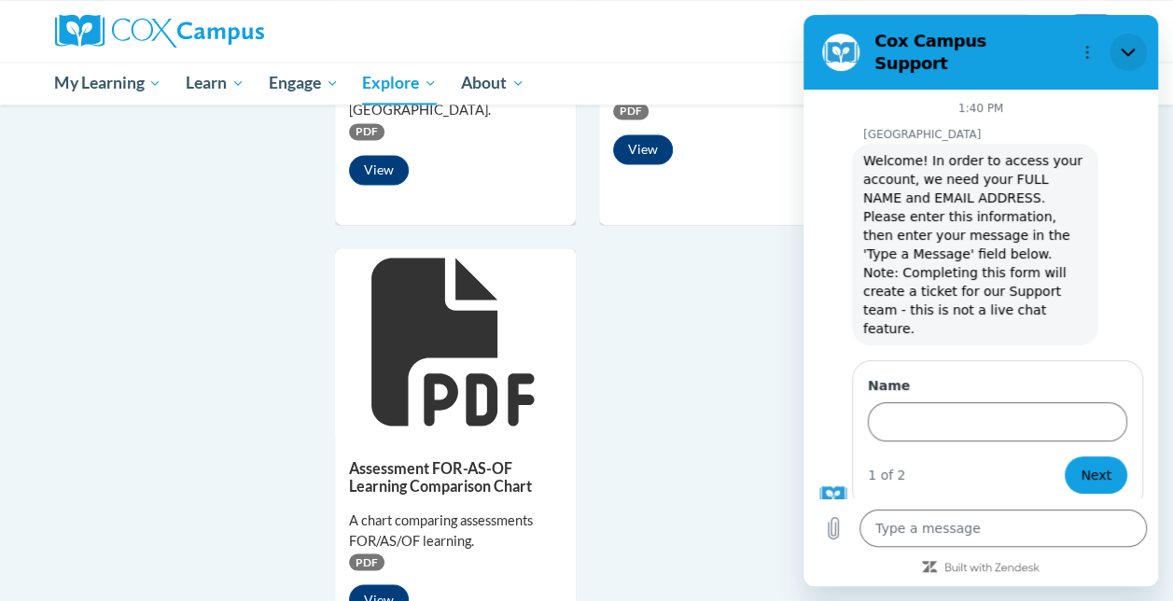
click at [1124, 48] on icon "Close" at bounding box center [1128, 52] width 15 height 15
type textarea "x"
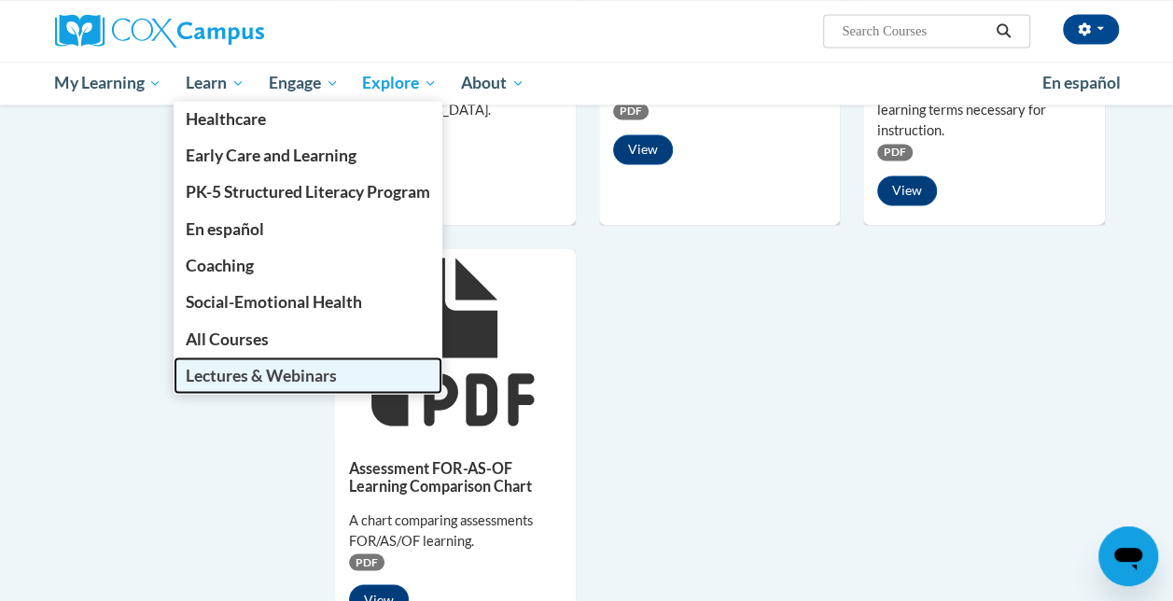
click at [261, 372] on span "Lectures & Webinars" at bounding box center [261, 375] width 151 height 20
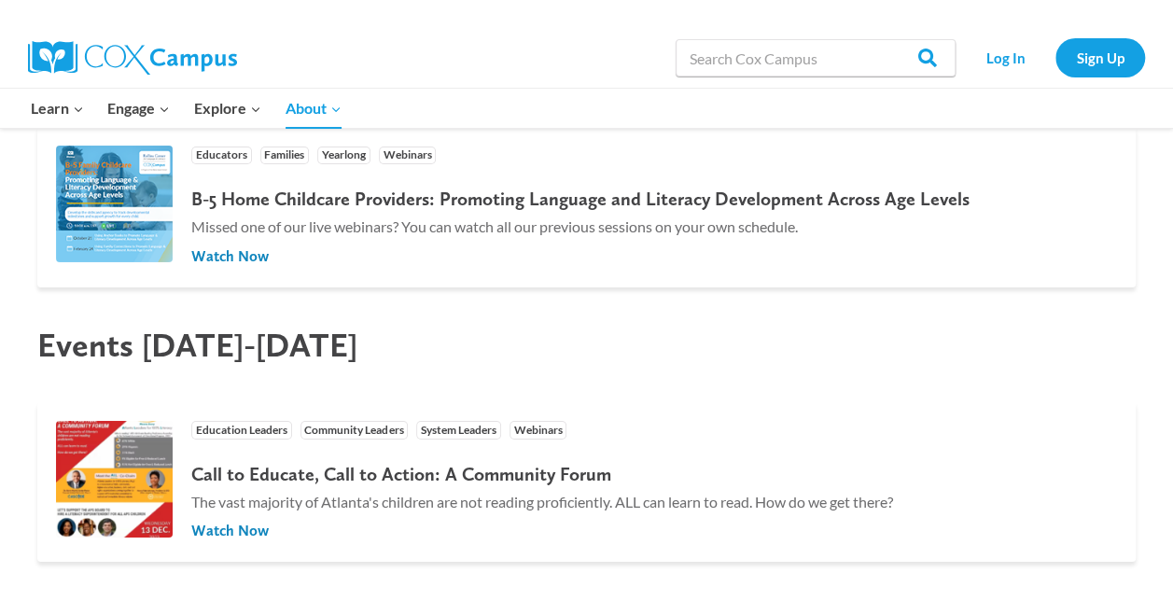
scroll to position [3233, 0]
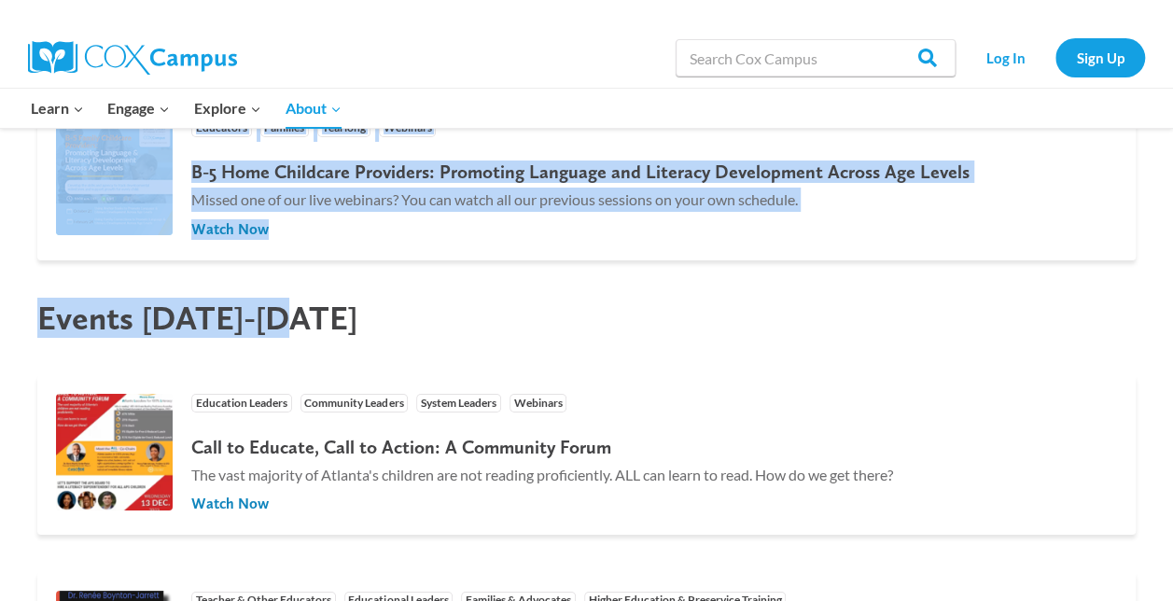
drag, startPoint x: 0, startPoint y: 0, endPoint x: 804, endPoint y: 112, distance: 812.2
click at [804, 112] on div at bounding box center [954, 108] width 400 height 39
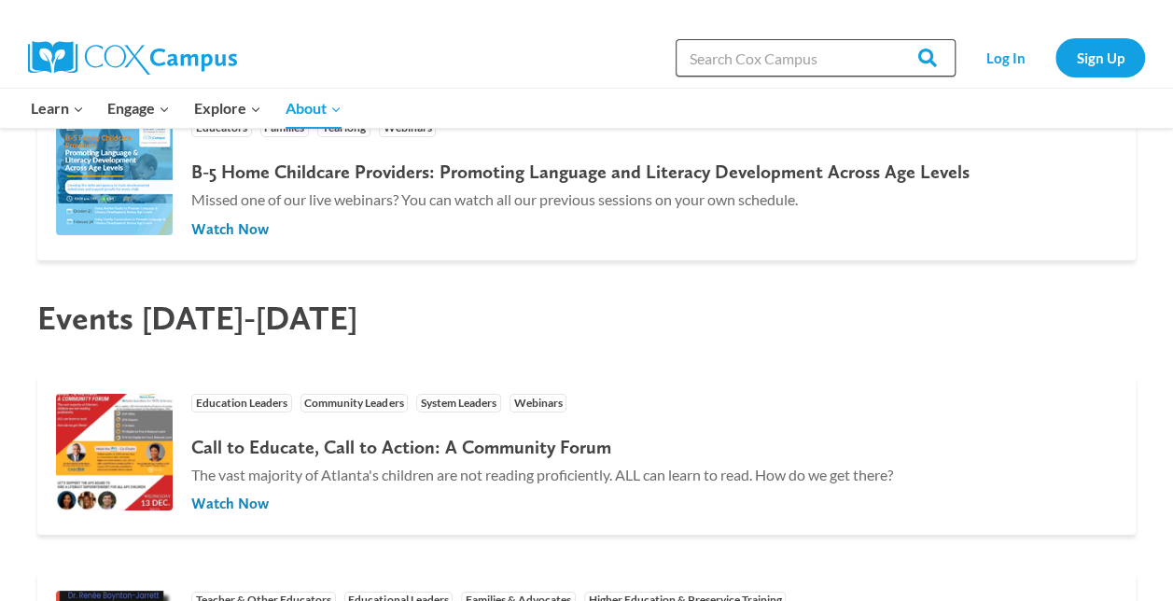
click at [789, 61] on input "Search in [URL][DOMAIN_NAME]" at bounding box center [816, 57] width 280 height 37
type input "early education"
click at [935, 55] on input "Search" at bounding box center [919, 57] width 73 height 37
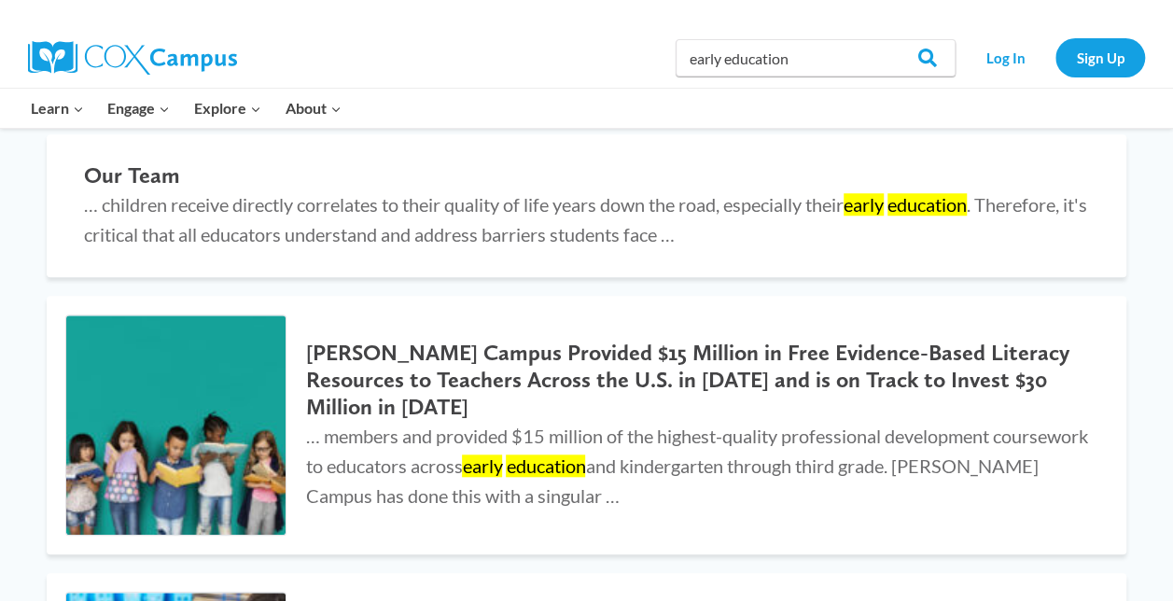
scroll to position [702, 0]
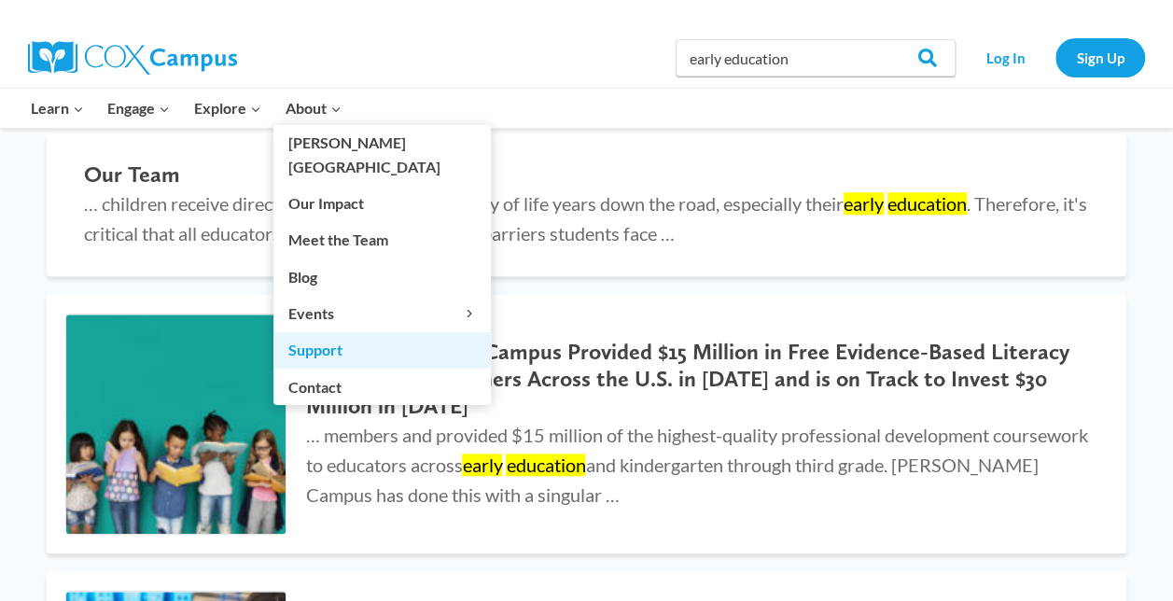
click at [336, 332] on link "Support" at bounding box center [381, 349] width 217 height 35
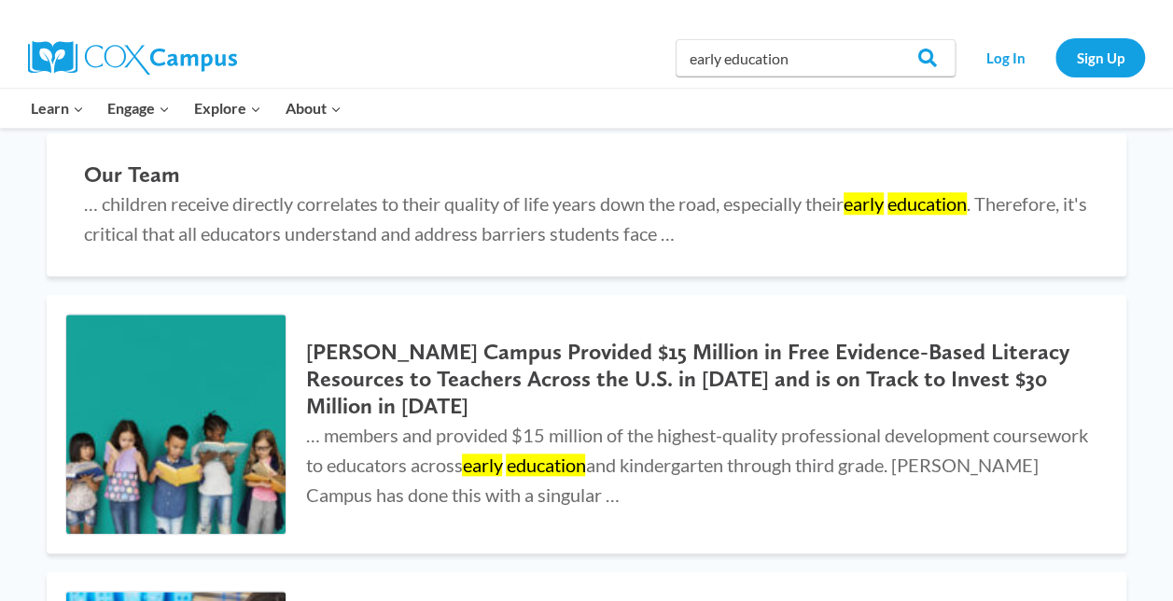
click at [163, 48] on img at bounding box center [132, 58] width 209 height 34
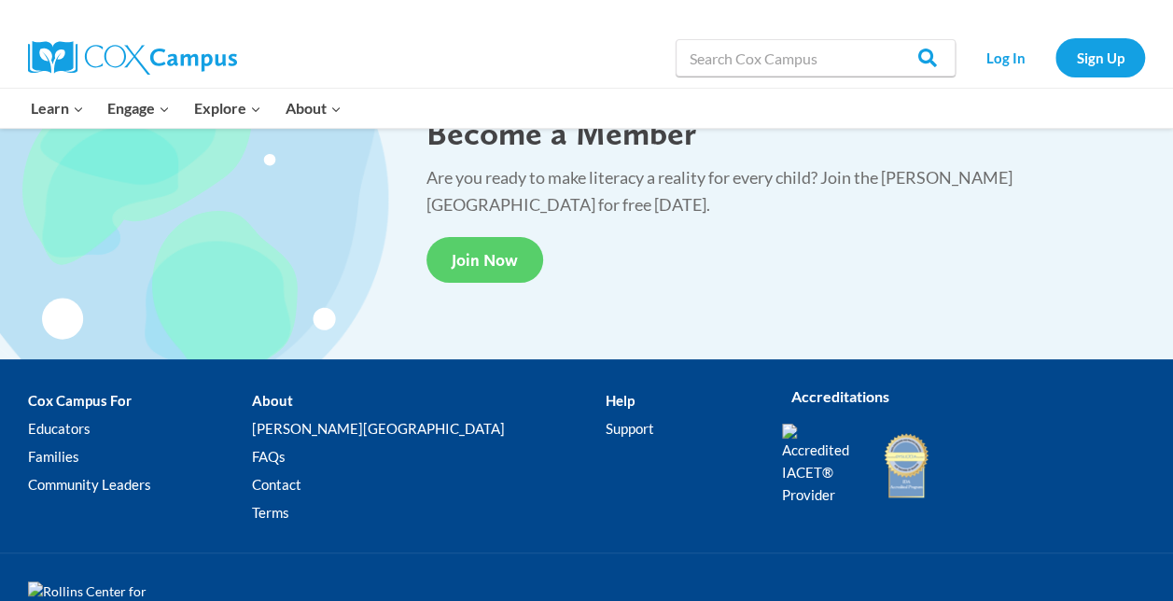
scroll to position [3624, 0]
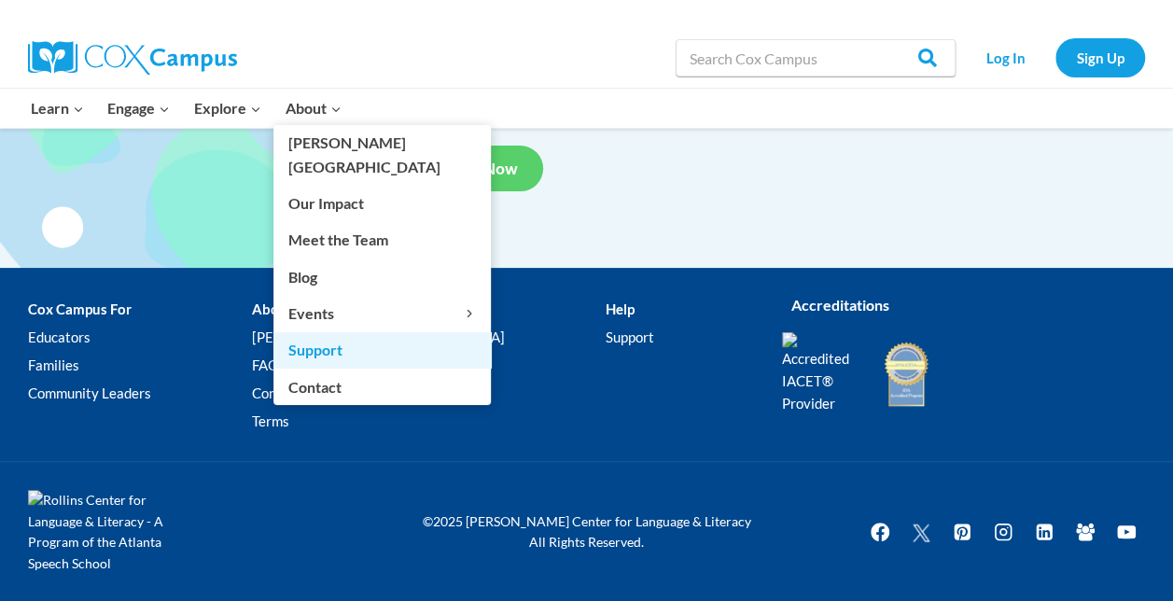
click at [343, 332] on link "Support" at bounding box center [381, 349] width 217 height 35
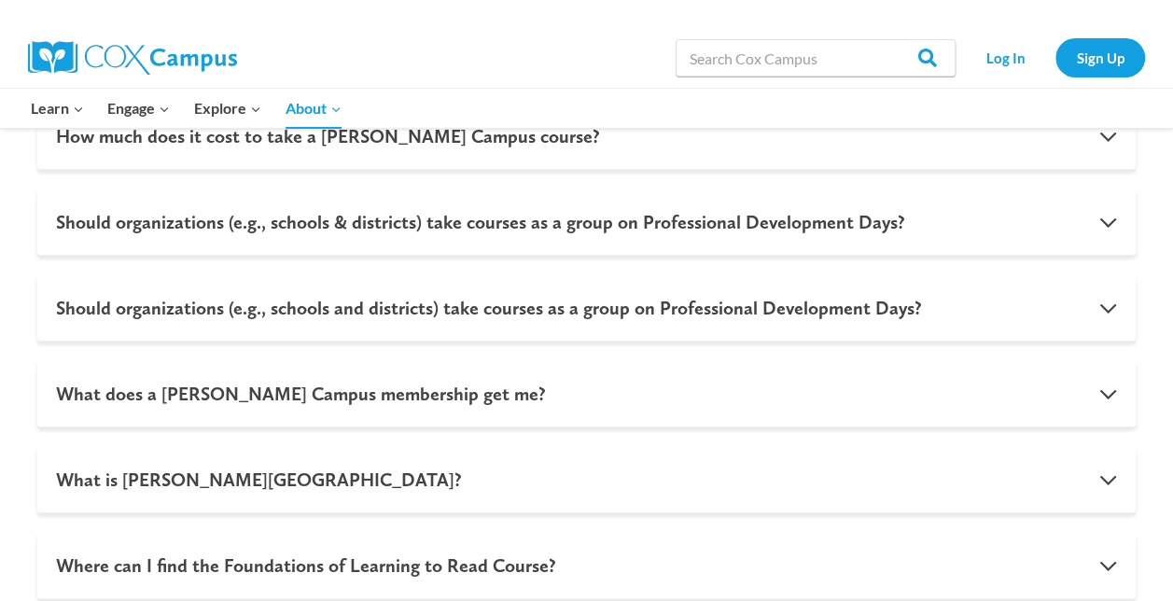
scroll to position [1670, 0]
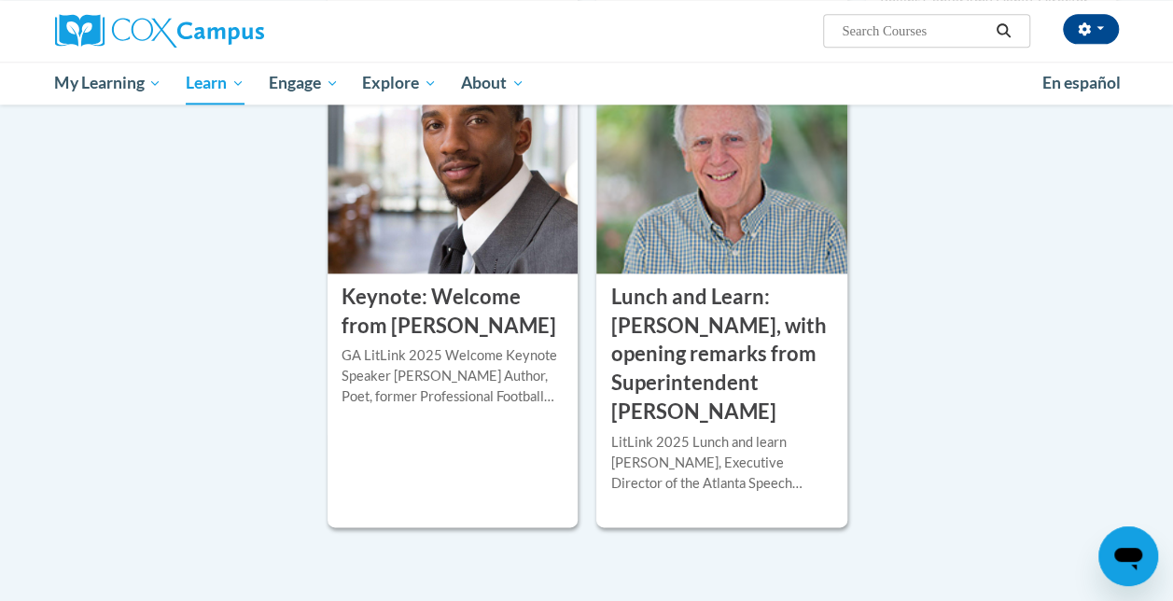
scroll to position [1105, 0]
click at [790, 399] on h3 "Lunch and Learn: [PERSON_NAME], with opening remarks from Superintendent [PERSO…" at bounding box center [721, 354] width 222 height 144
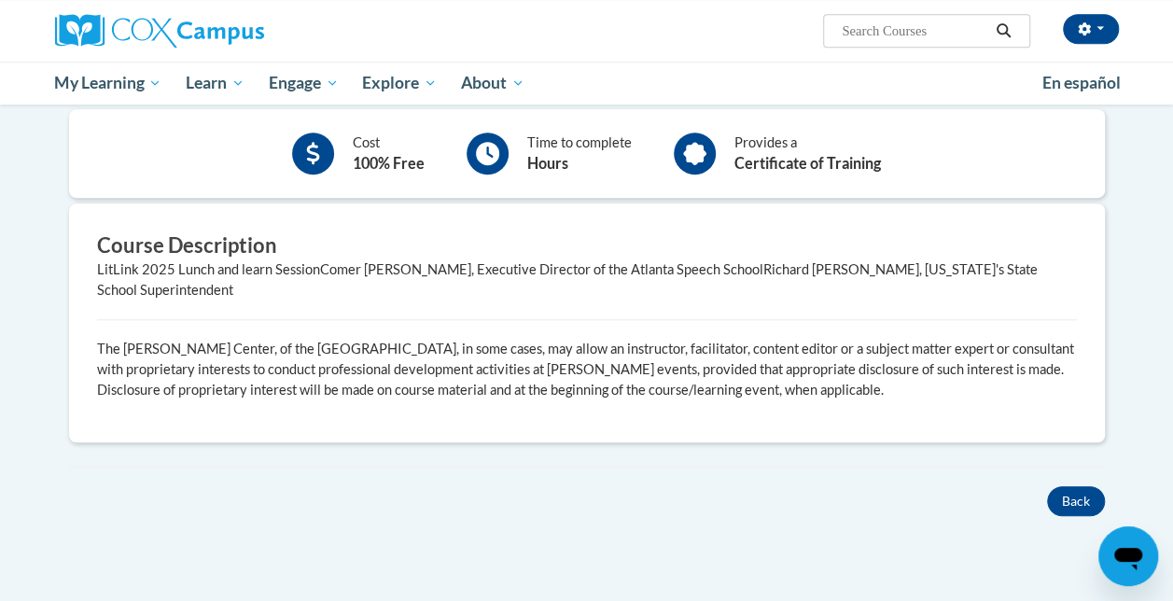
scroll to position [554, 0]
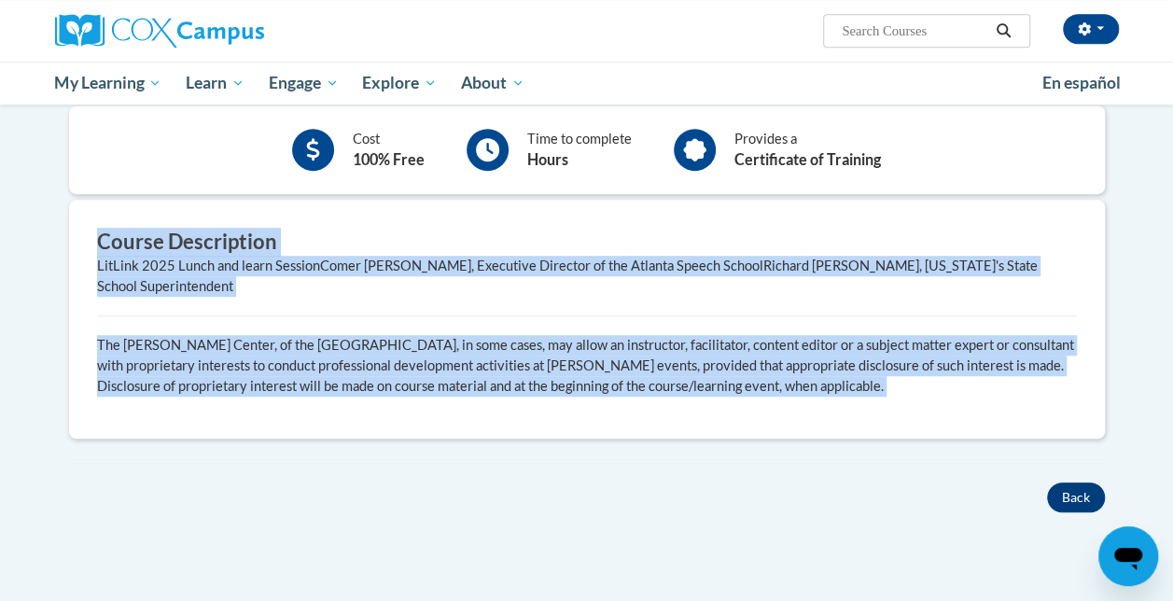
drag, startPoint x: 0, startPoint y: 0, endPoint x: 1071, endPoint y: 431, distance: 1154.8
click at [1071, 431] on div "Overview Cost 100% Free Time to complete Hours Provides a Certificate of Traini…" at bounding box center [587, 257] width 1064 height 510
click at [1071, 482] on button "Back" at bounding box center [1076, 497] width 58 height 30
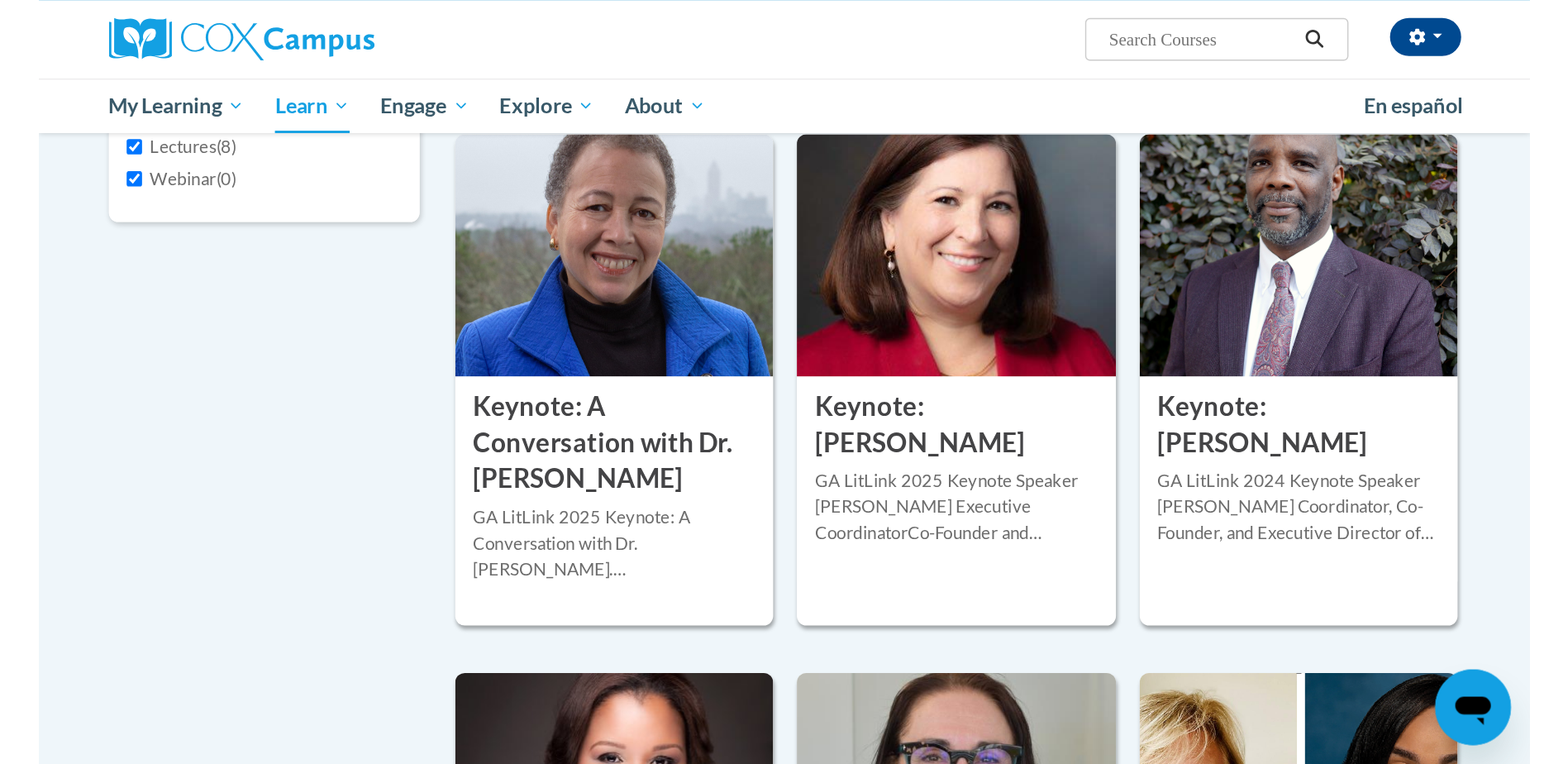
scroll to position [207, 0]
